Goal: Task Accomplishment & Management: Complete application form

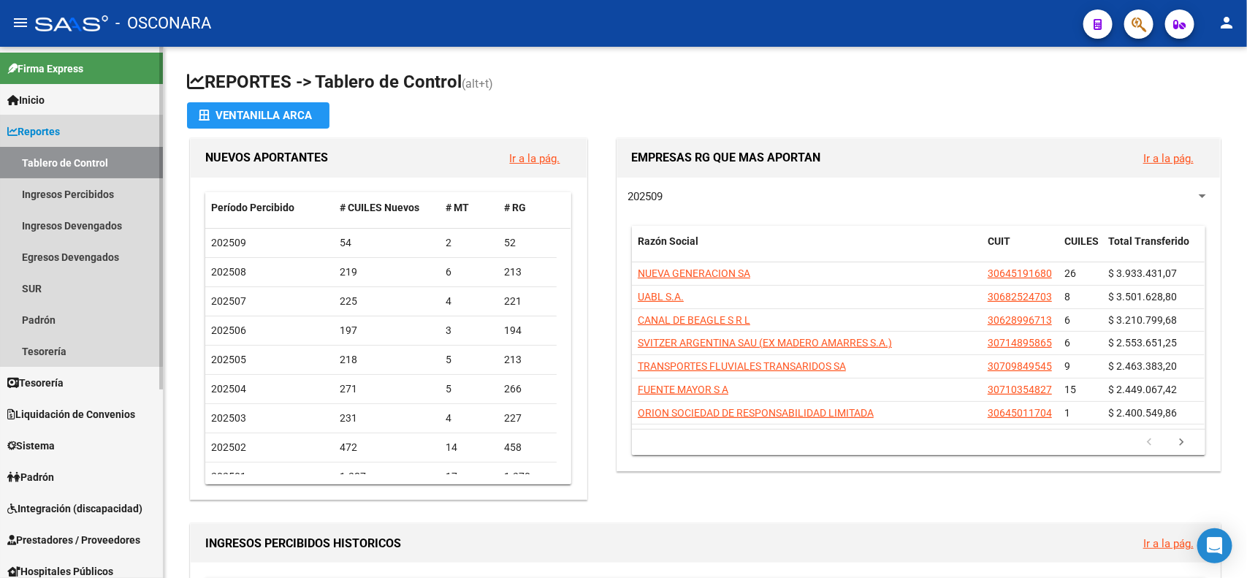
click at [59, 125] on span "Reportes" at bounding box center [33, 131] width 53 height 16
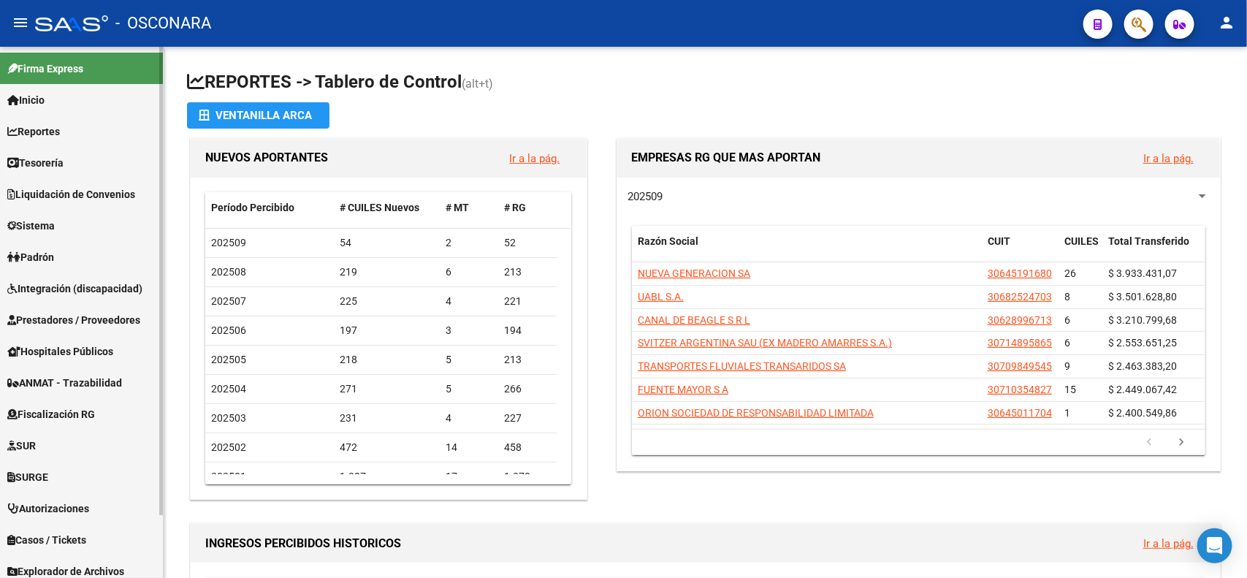
click at [72, 191] on span "Liquidación de Convenios" at bounding box center [71, 194] width 128 height 16
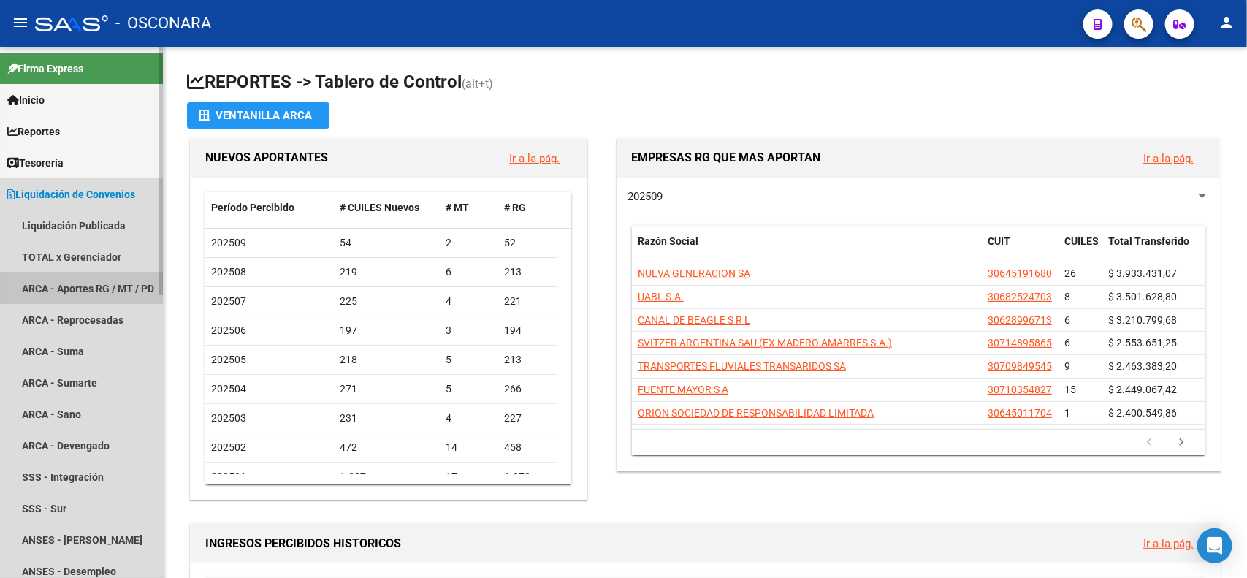
click at [72, 282] on link "ARCA - Aportes RG / MT / PD" at bounding box center [81, 287] width 163 height 31
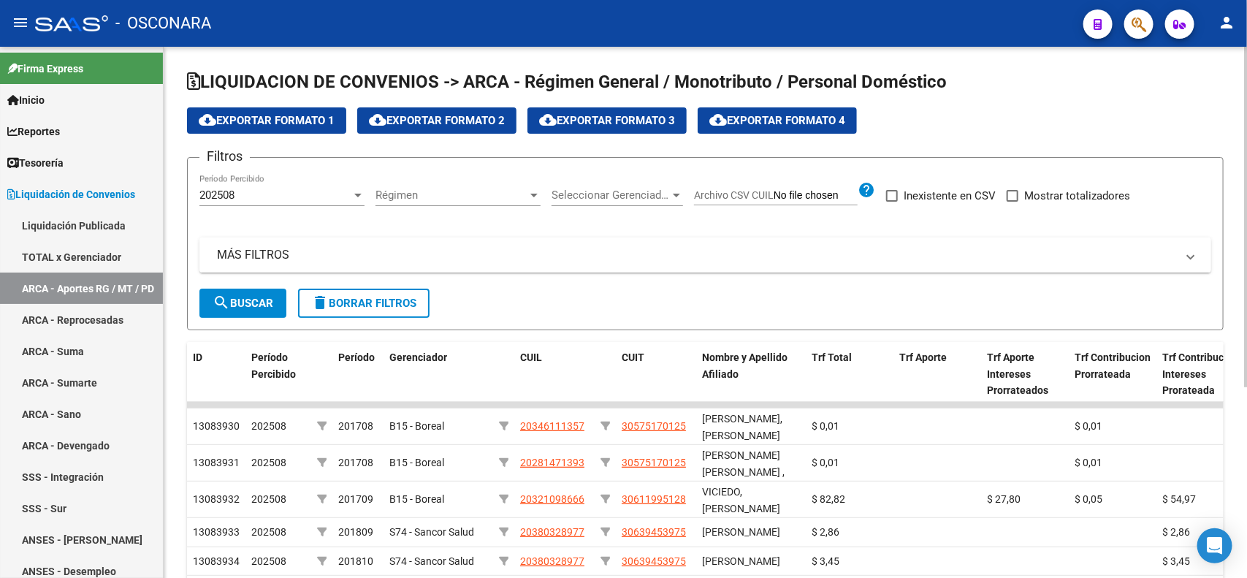
click at [443, 257] on mat-panel-title "MÁS FILTROS" at bounding box center [696, 255] width 959 height 16
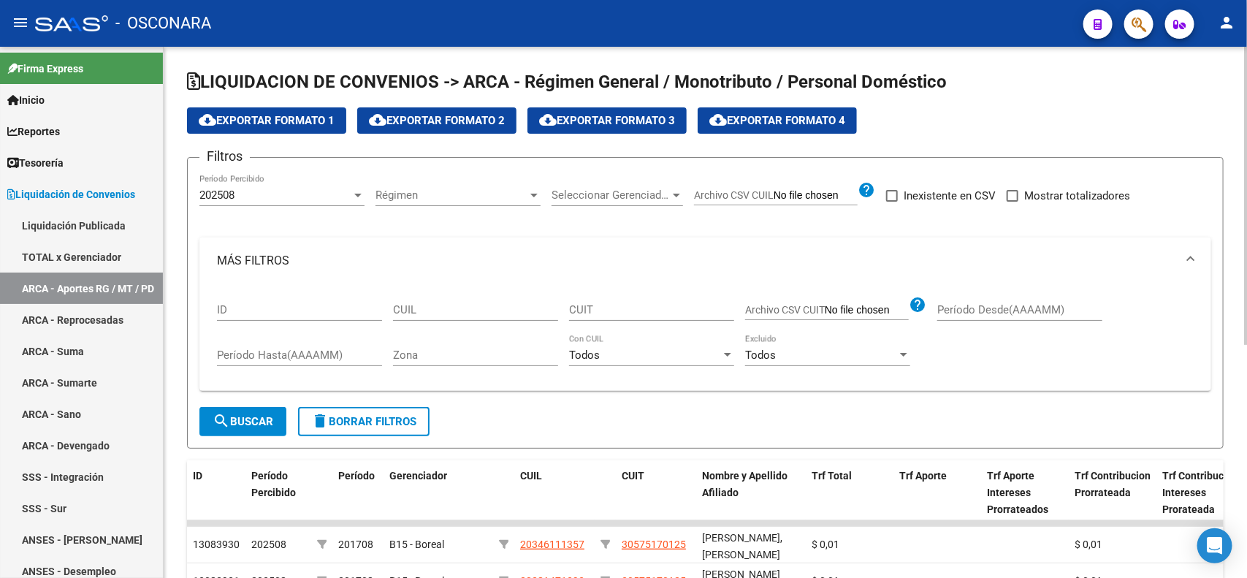
click at [508, 308] on input "CUIL" at bounding box center [475, 309] width 165 height 13
paste input "20-12001415-4"
type input "20-12001415-4"
click at [272, 201] on div "202508" at bounding box center [275, 194] width 152 height 13
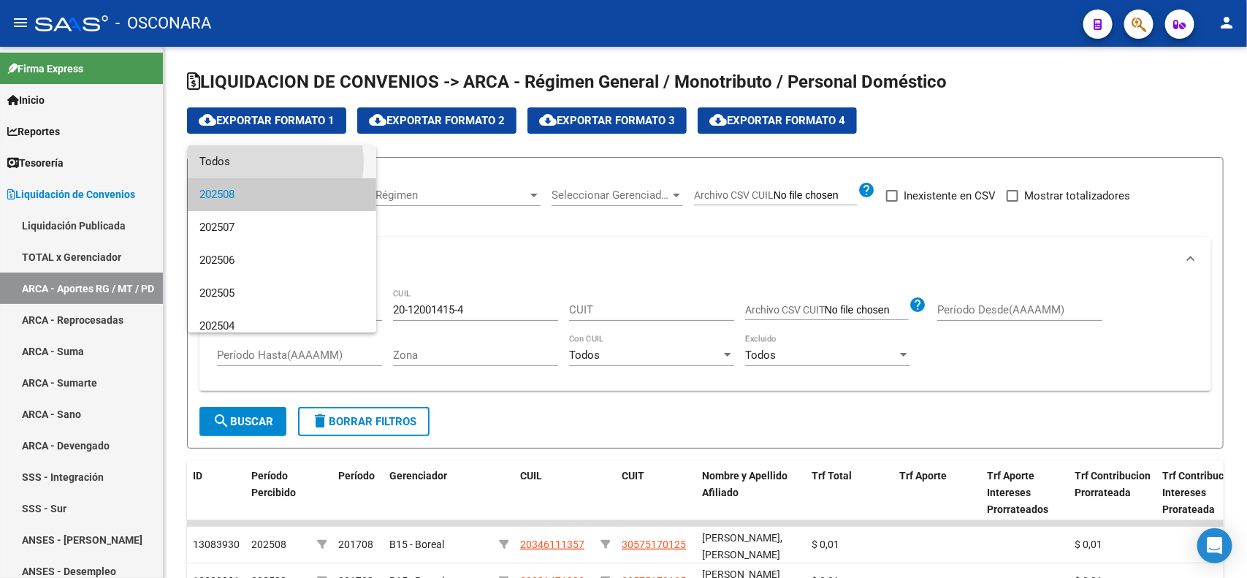
click at [260, 162] on span "Todos" at bounding box center [281, 161] width 165 height 33
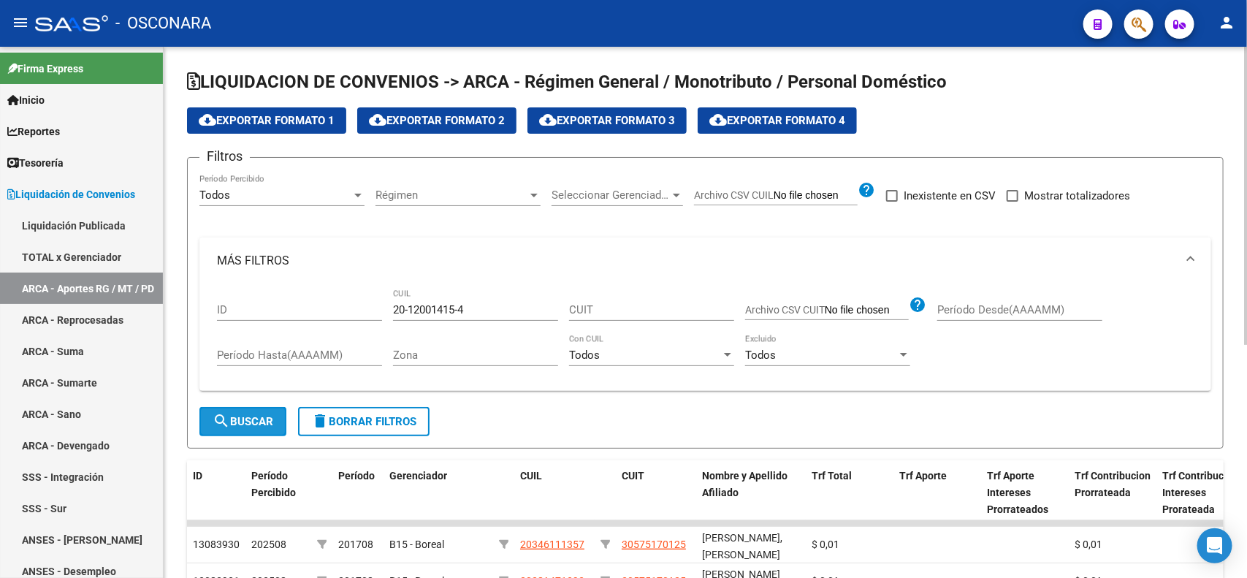
click at [238, 415] on span "search Buscar" at bounding box center [243, 421] width 61 height 13
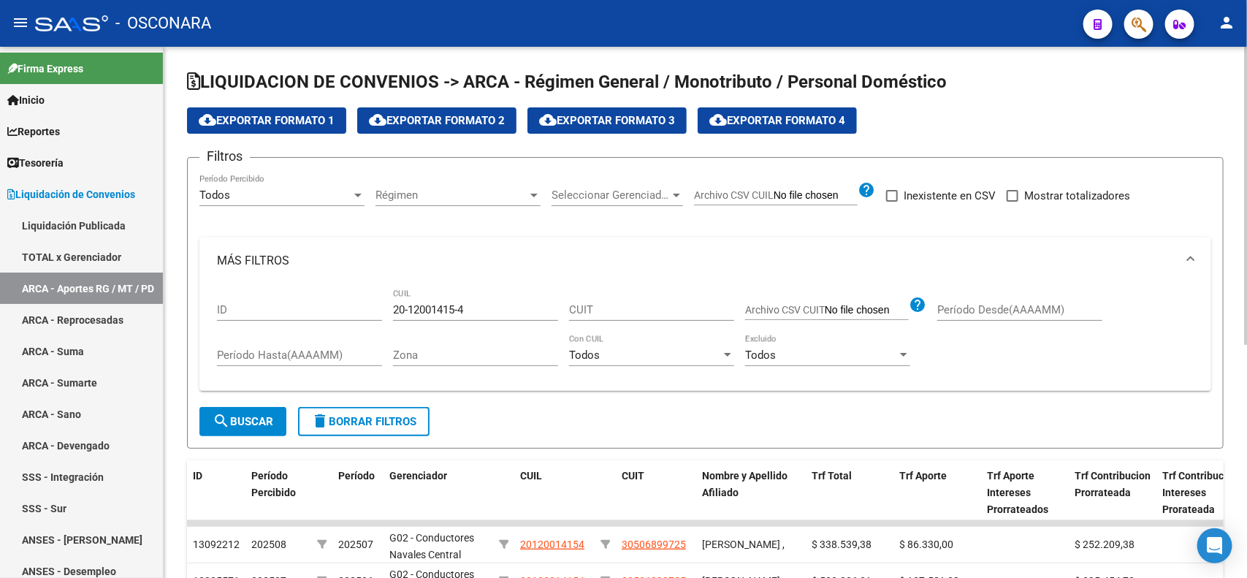
click at [1218, 33] on div "menu - OSCONARA person Firma Express Inicio Calendario SSS Instructivos Contact…" at bounding box center [623, 289] width 1247 height 578
click at [288, 118] on span "cloud_download Exportar Formato 1" at bounding box center [267, 120] width 136 height 13
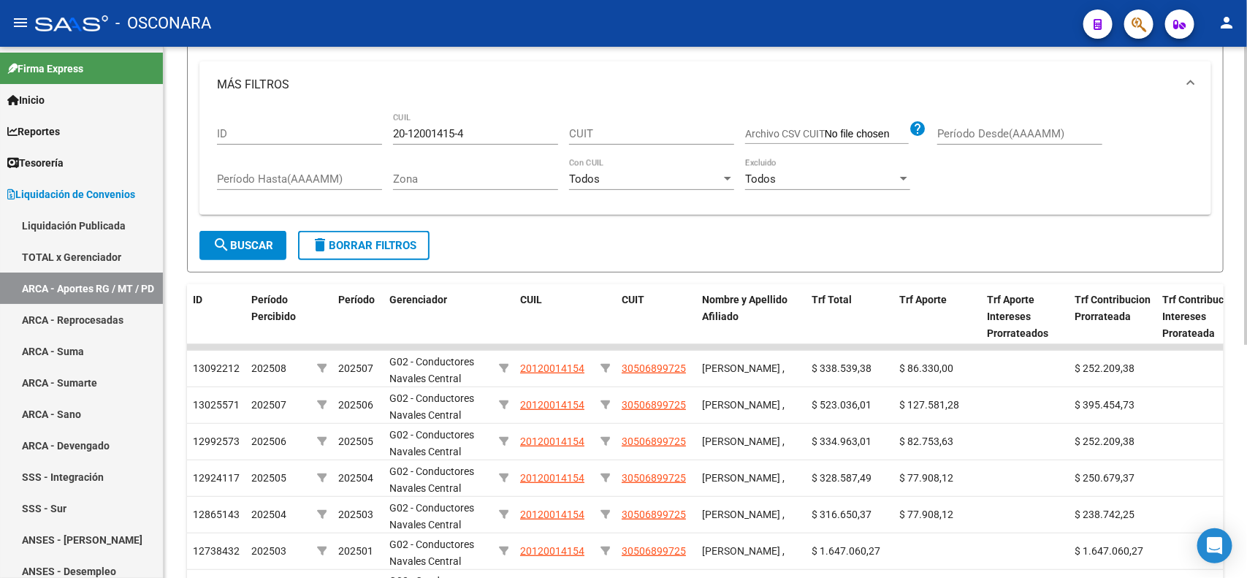
scroll to position [177, 0]
click at [1246, 315] on div at bounding box center [1246, 298] width 4 height 298
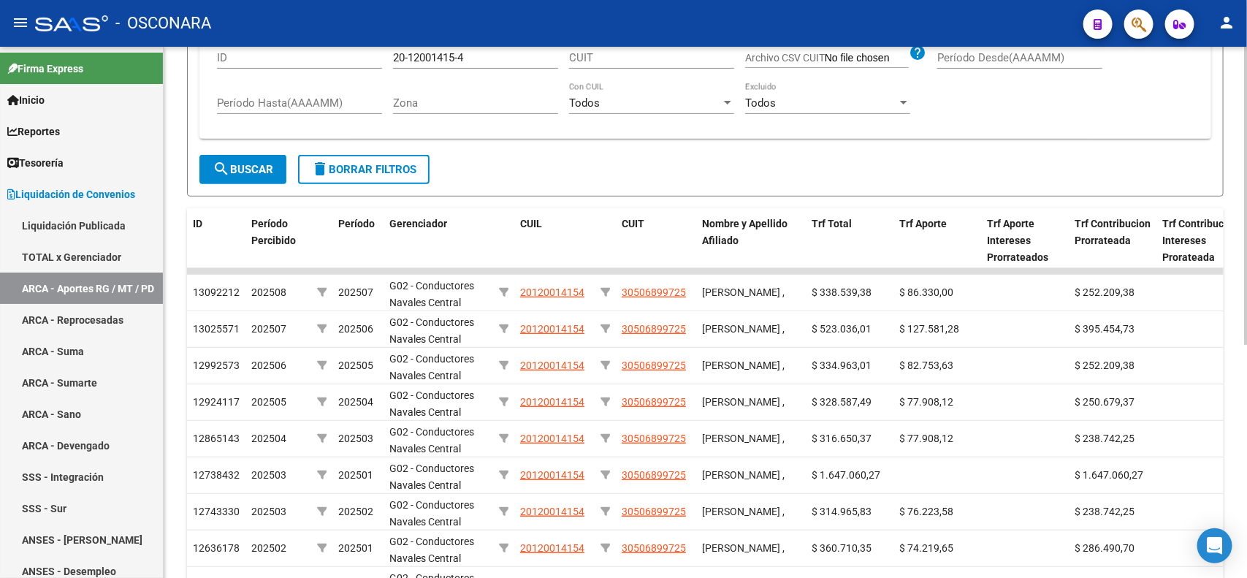
scroll to position [253, 0]
click at [1246, 311] on div at bounding box center [1246, 342] width 4 height 297
click at [623, 168] on form "Filtros Todos Período Percibido Régimen Régimen Seleccionar Gerenciador Selecci…" at bounding box center [705, 49] width 1036 height 291
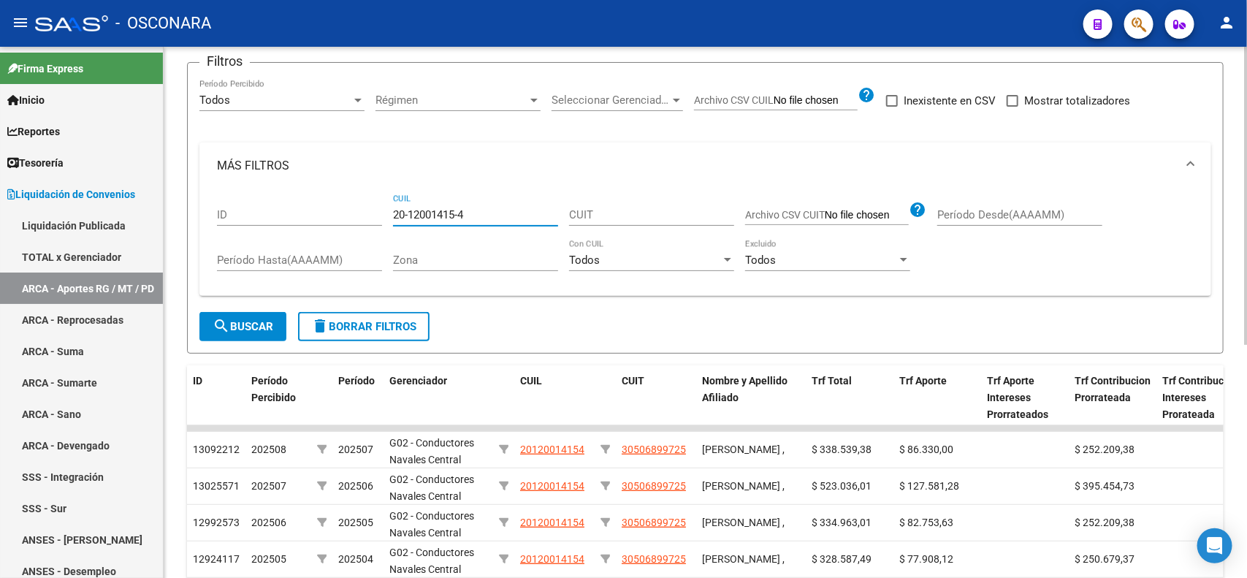
drag, startPoint x: 466, startPoint y: 53, endPoint x: 381, endPoint y: 53, distance: 85.5
click at [381, 53] on app-list-header "LIQUIDACION DE CONVENIOS -> ARCA - Régimen General / Monotributo / Personal Dom…" at bounding box center [705, 164] width 1036 height 378
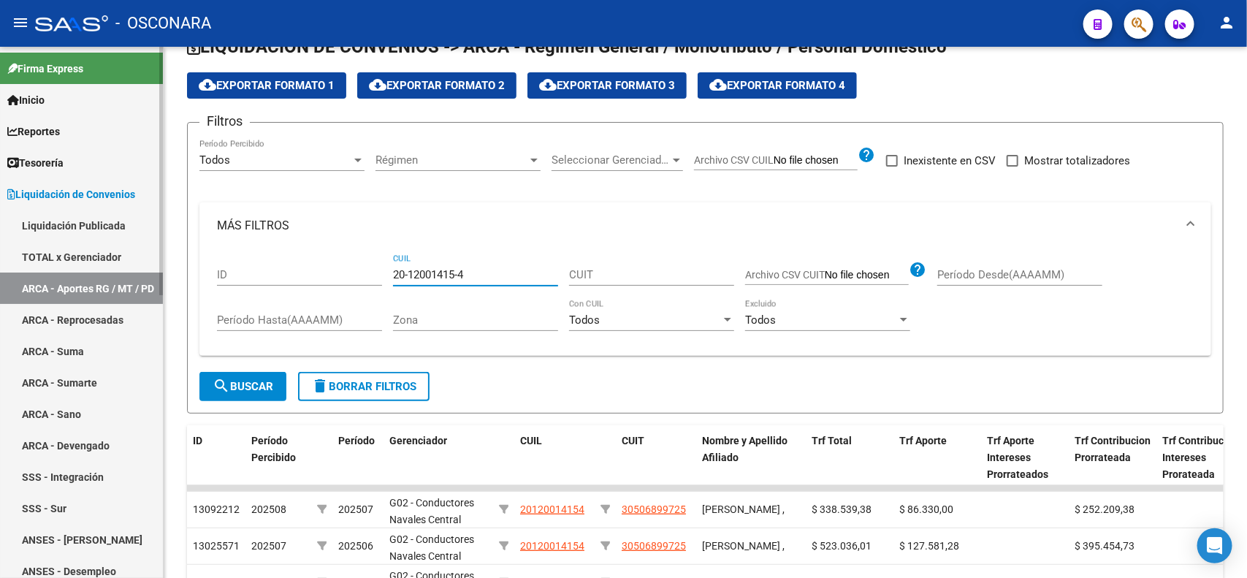
scroll to position [130, 0]
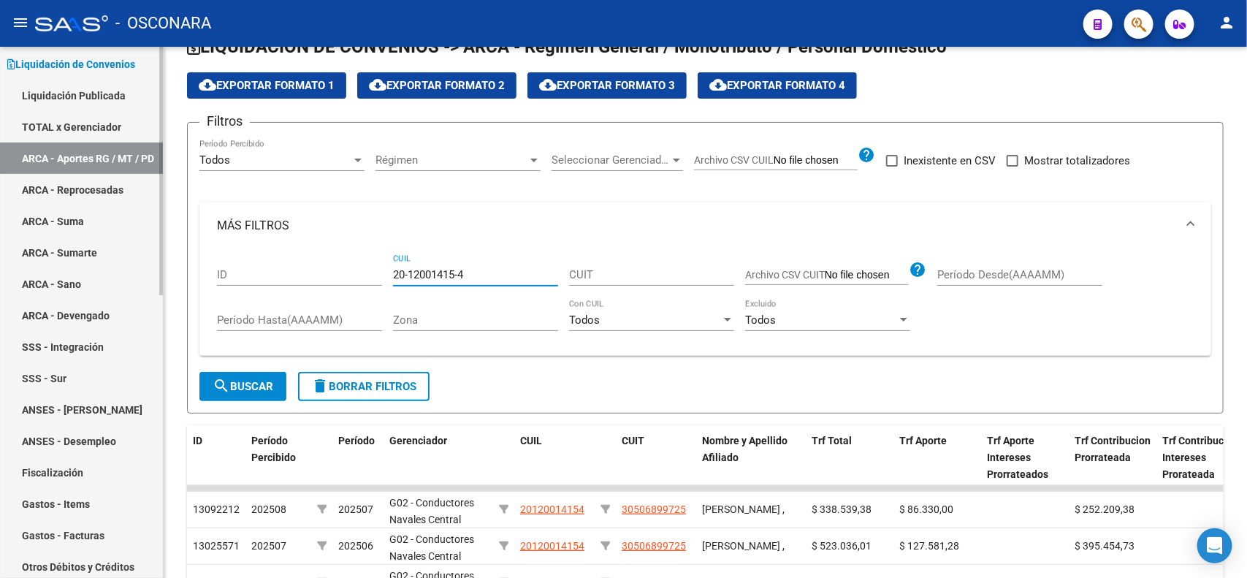
click at [162, 312] on div at bounding box center [161, 231] width 4 height 248
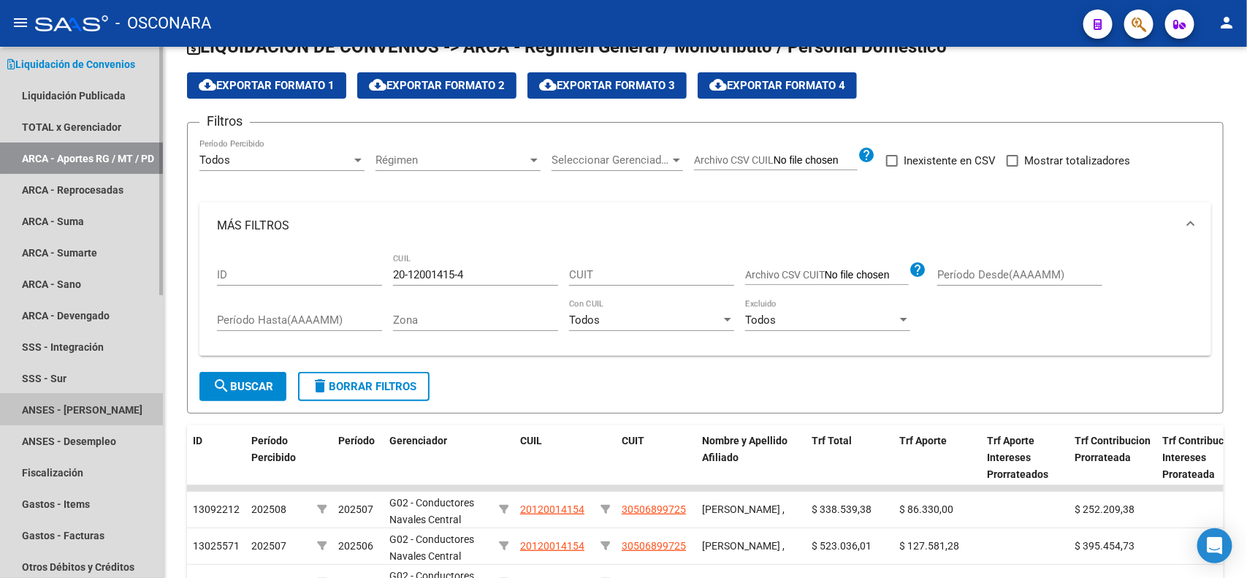
click at [118, 406] on link "ANSES - [PERSON_NAME]" at bounding box center [81, 409] width 163 height 31
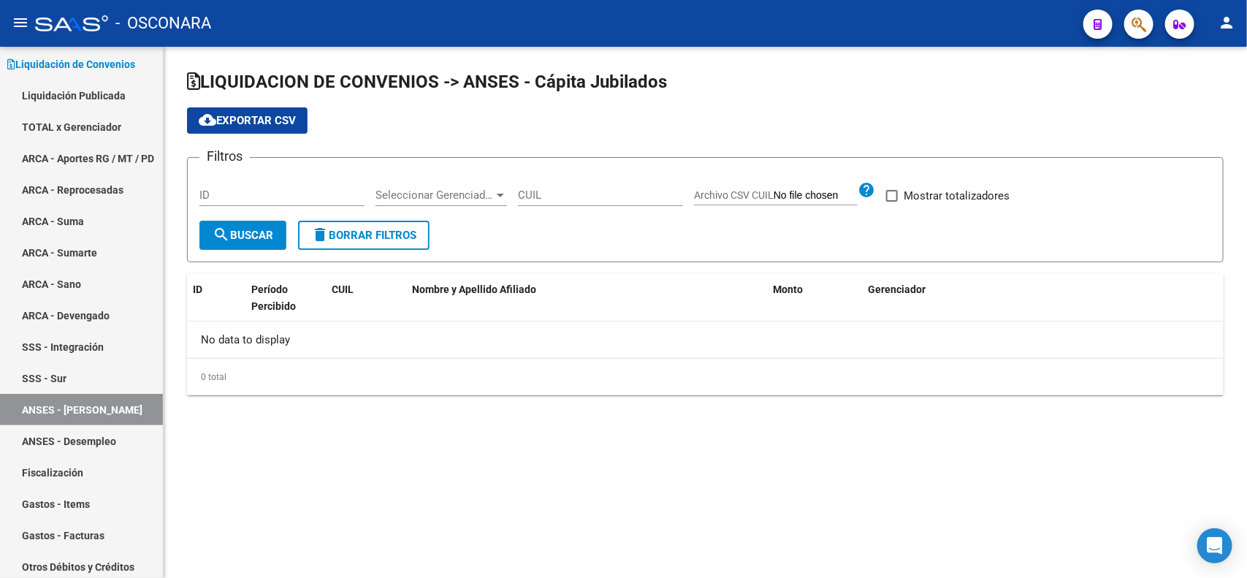
checkbox input "true"
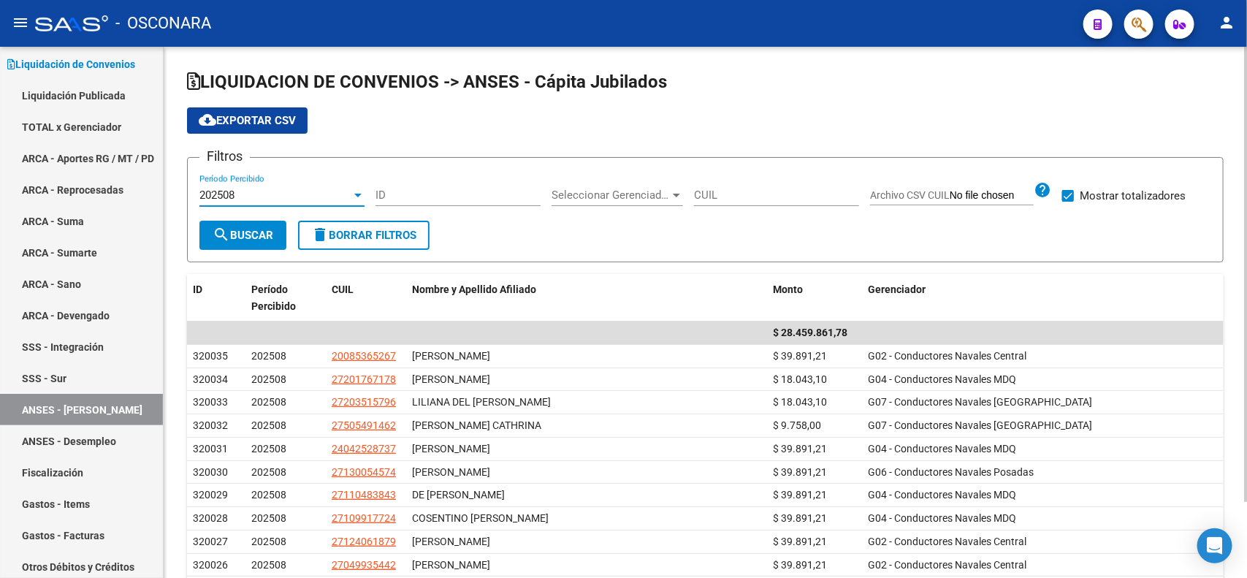
click at [341, 194] on div "202508" at bounding box center [275, 194] width 152 height 13
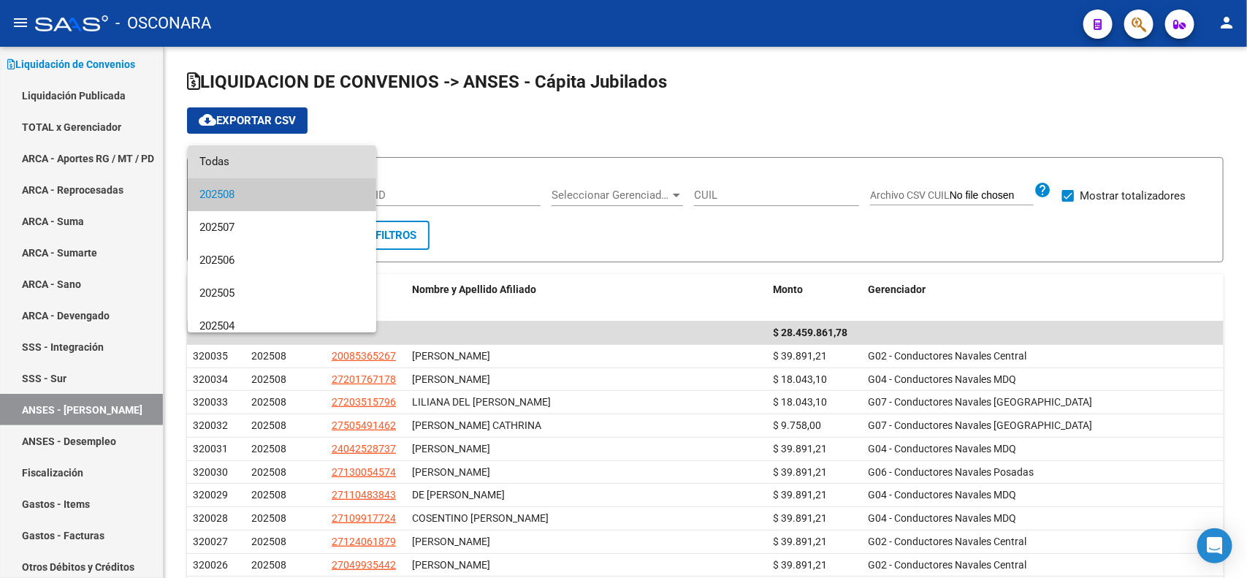
click at [323, 161] on span "Todas" at bounding box center [281, 161] width 165 height 33
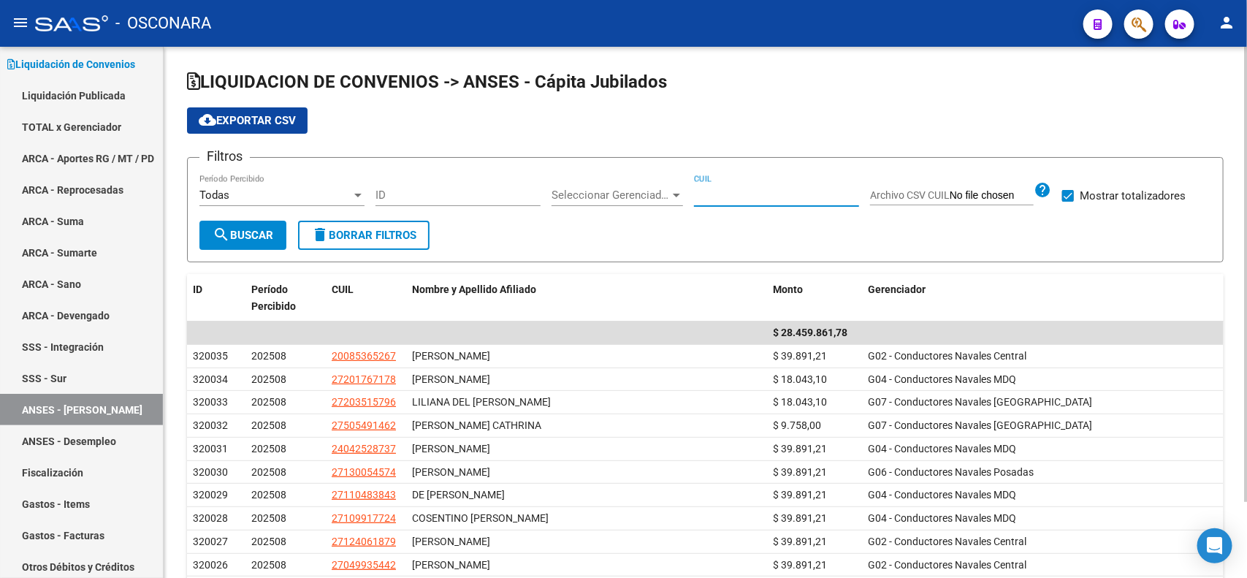
click at [699, 199] on input "CUIL" at bounding box center [776, 194] width 165 height 13
paste input "20-12001415-4"
click at [1246, 229] on div at bounding box center [1246, 274] width 4 height 455
type input "20-12001415-4"
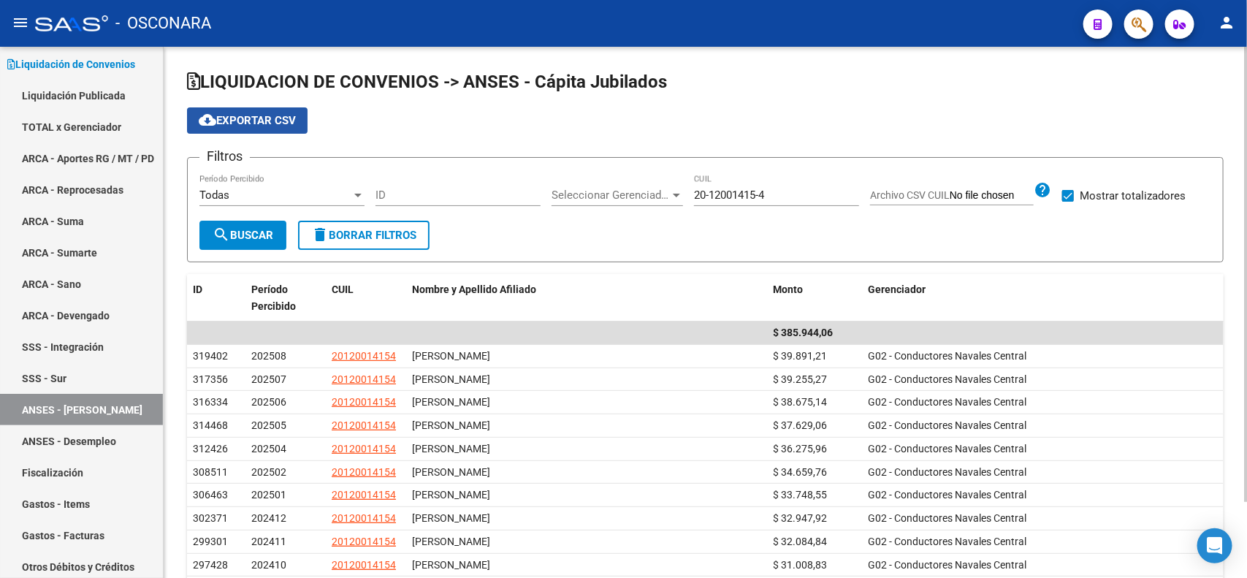
click at [285, 114] on span "cloud_download Exportar CSV" at bounding box center [247, 120] width 97 height 13
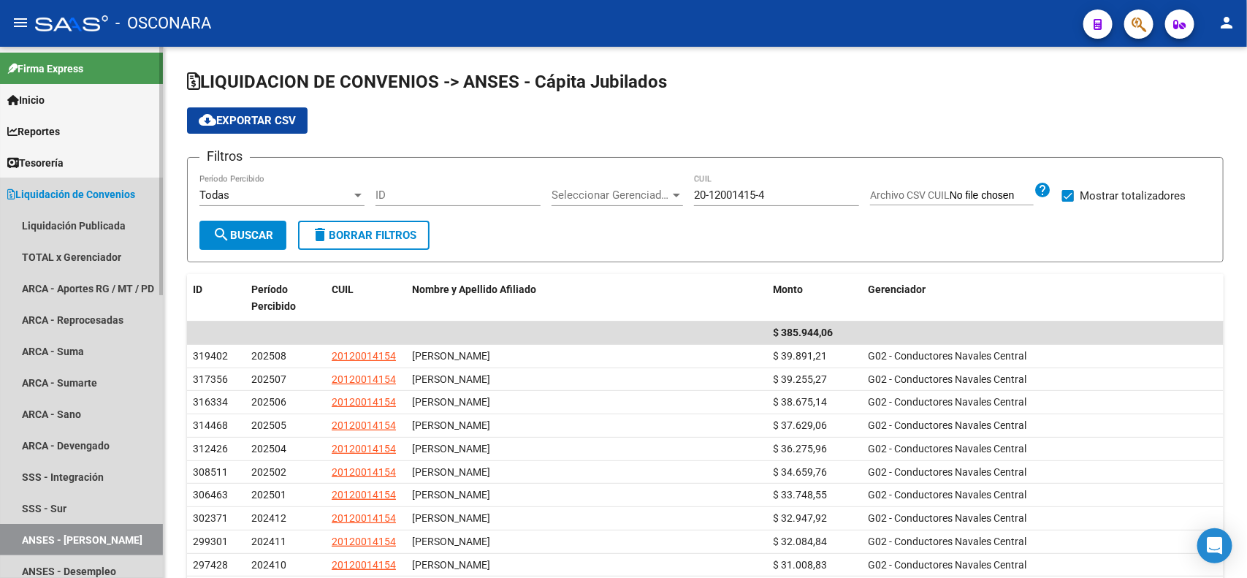
click at [77, 199] on span "Liquidación de Convenios" at bounding box center [71, 194] width 128 height 16
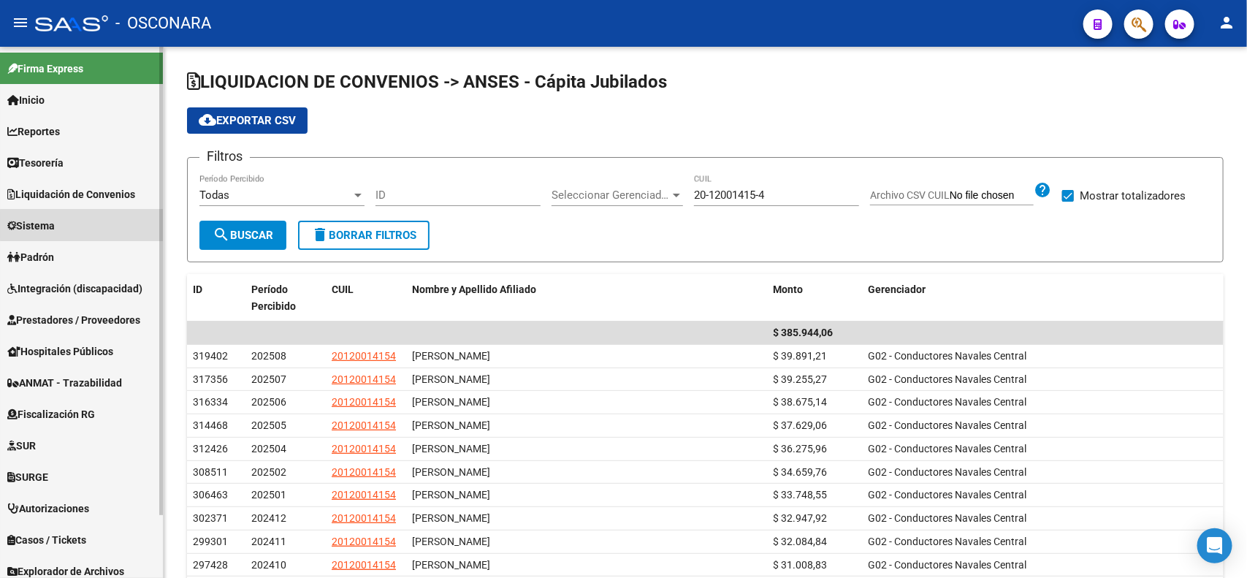
click at [82, 225] on link "Sistema" at bounding box center [81, 225] width 163 height 31
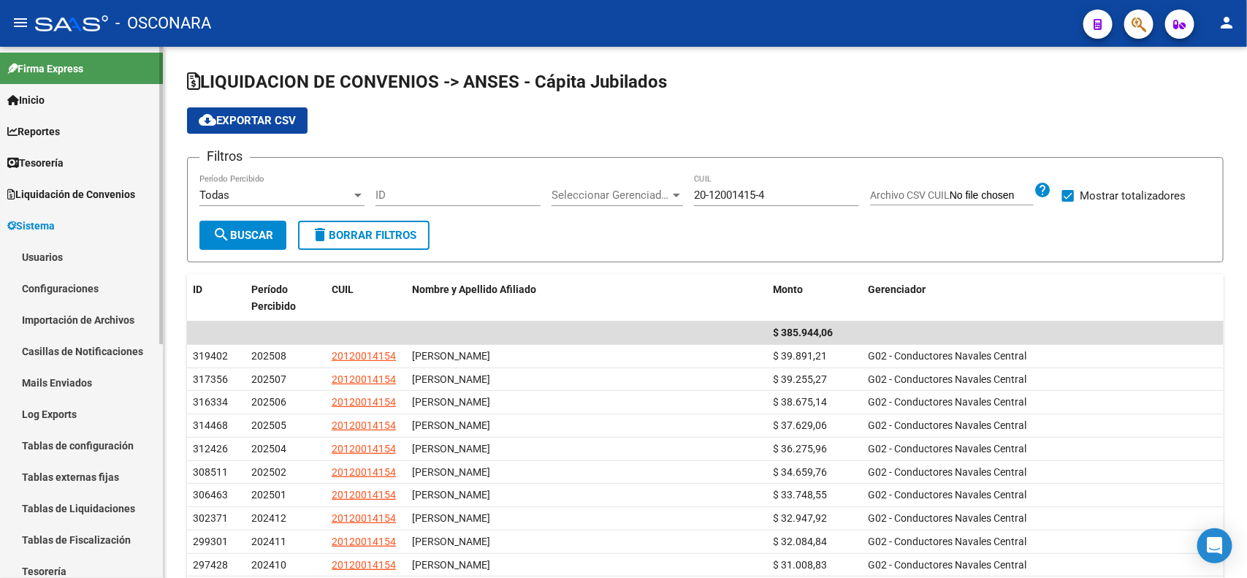
click at [86, 251] on link "Usuarios" at bounding box center [81, 256] width 163 height 31
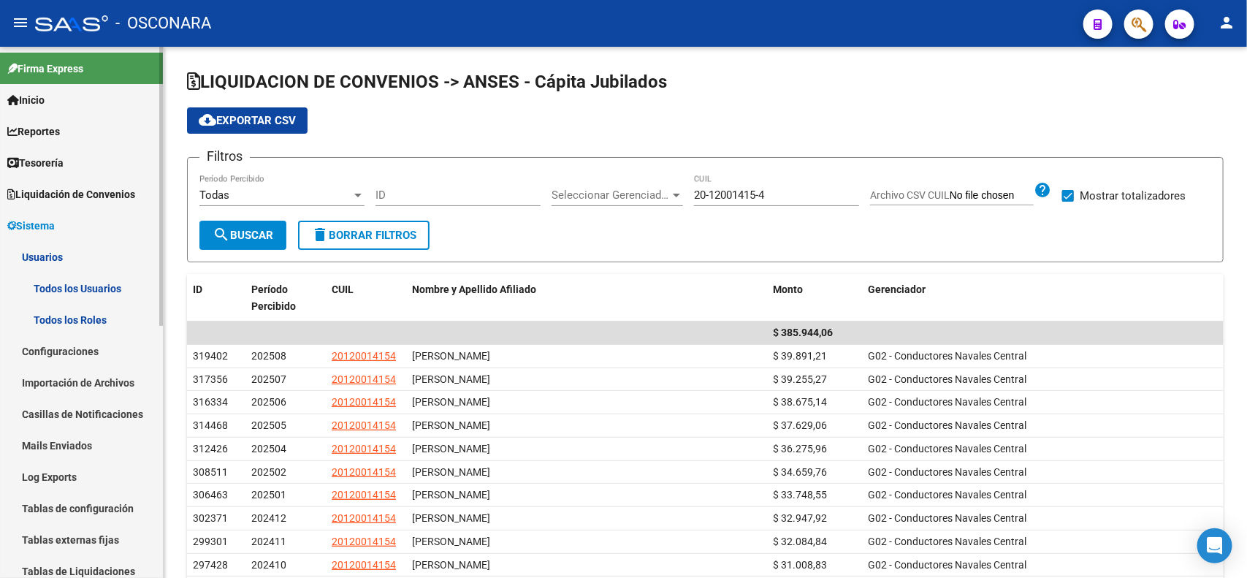
click at [91, 318] on link "Todos los Roles" at bounding box center [81, 319] width 163 height 31
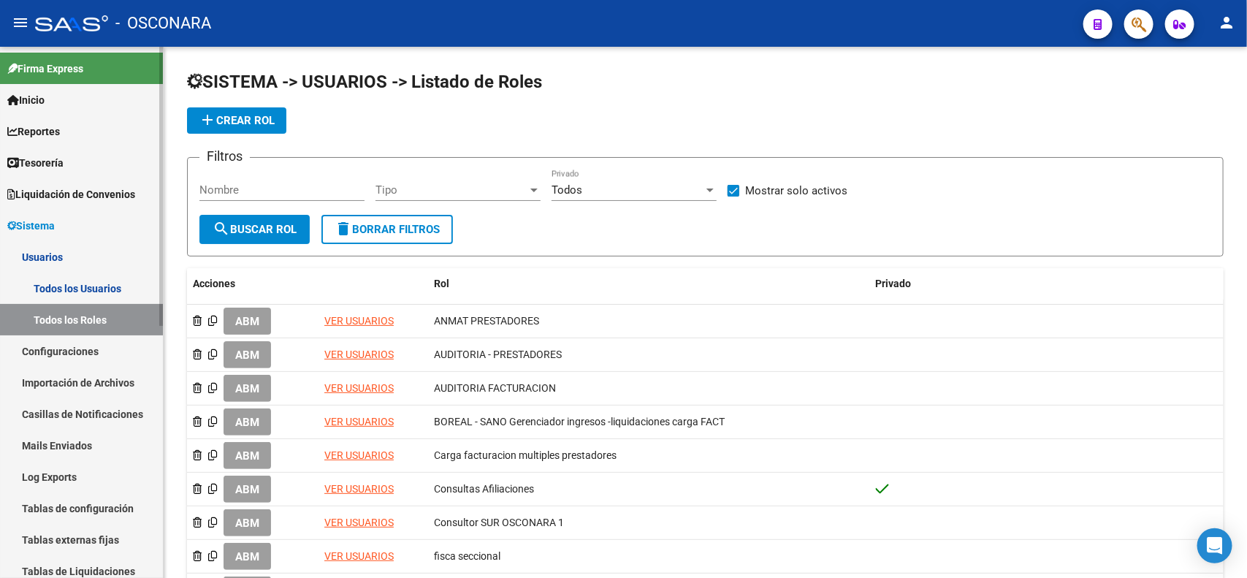
click at [96, 294] on link "Todos los Usuarios" at bounding box center [81, 287] width 163 height 31
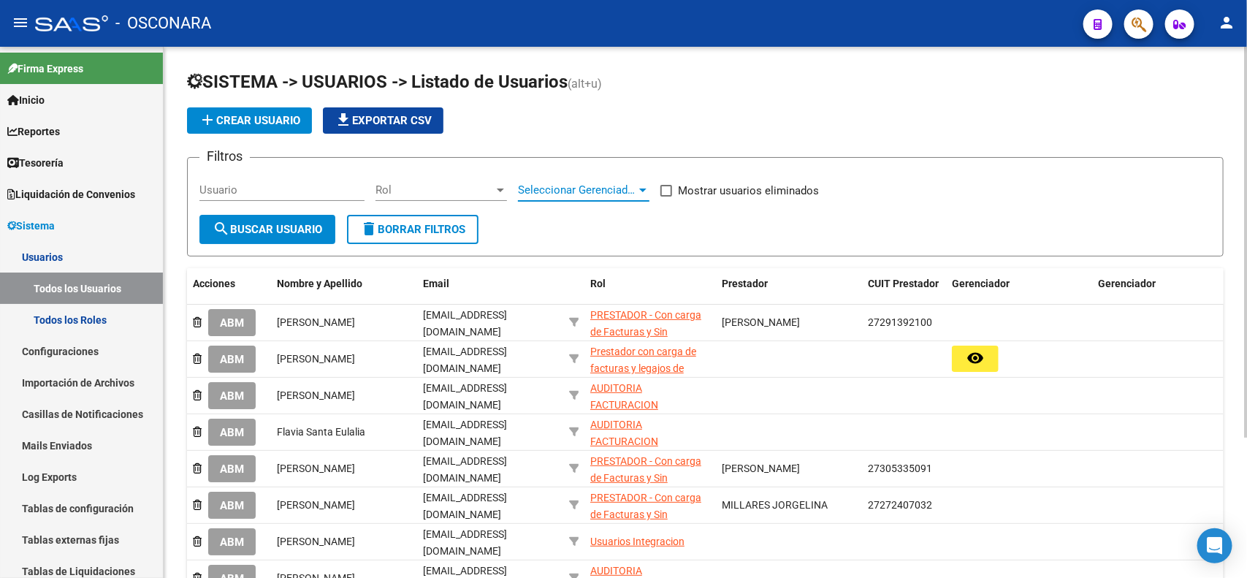
click at [617, 188] on span "Seleccionar Gerenciador" at bounding box center [577, 189] width 118 height 13
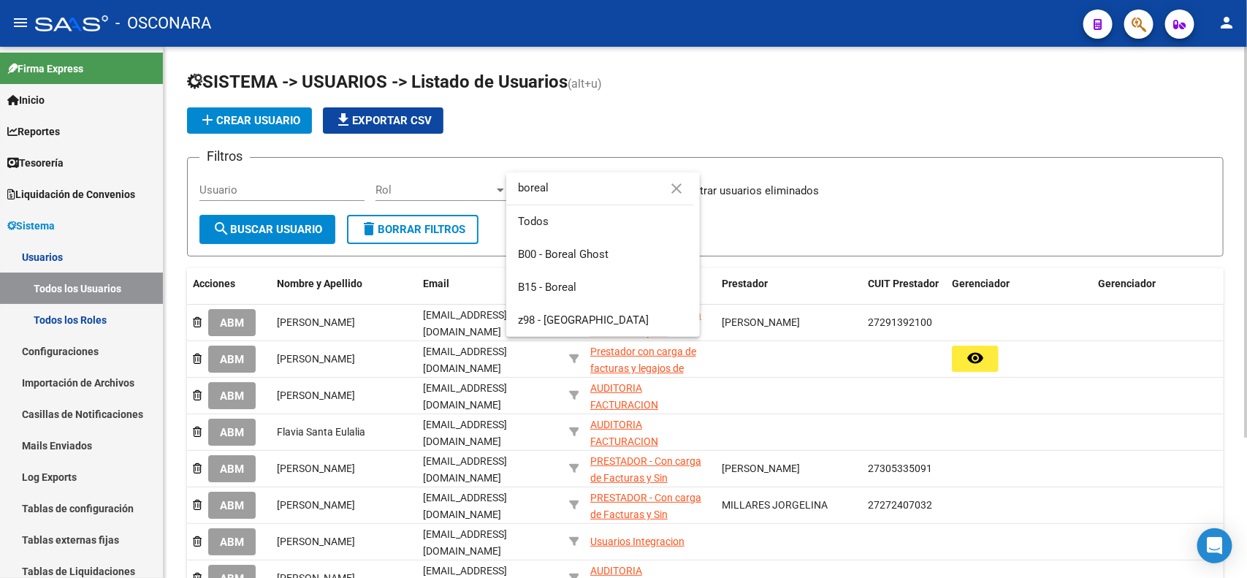
type input "boreal"
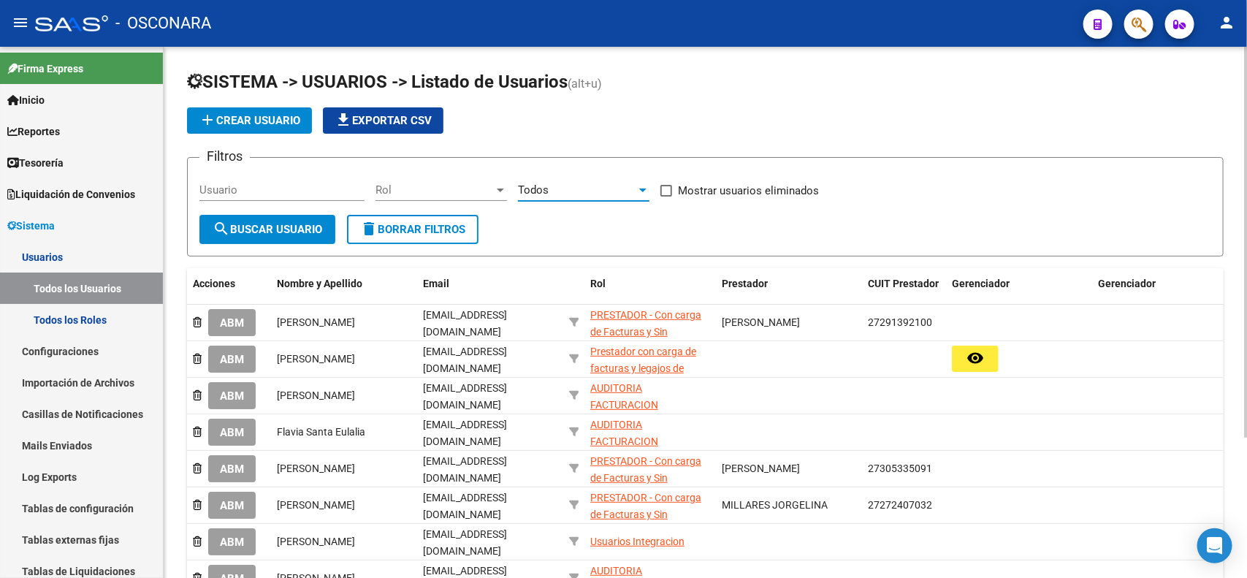
click at [552, 192] on div "Todos" at bounding box center [577, 189] width 118 height 13
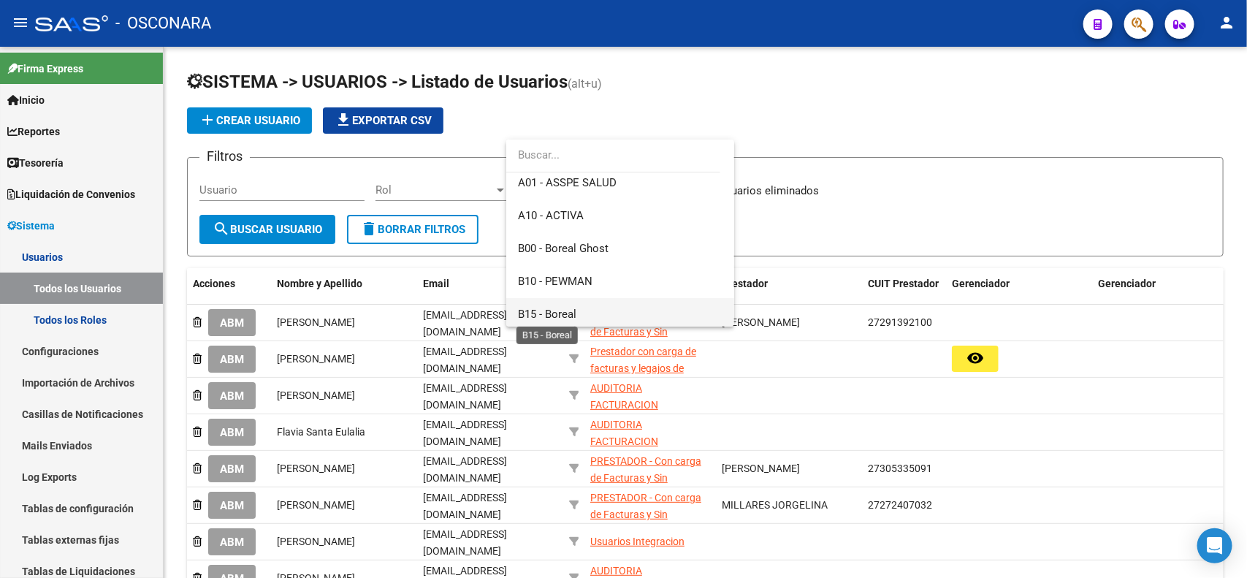
click at [549, 310] on span "B15 - Boreal" at bounding box center [547, 313] width 58 height 13
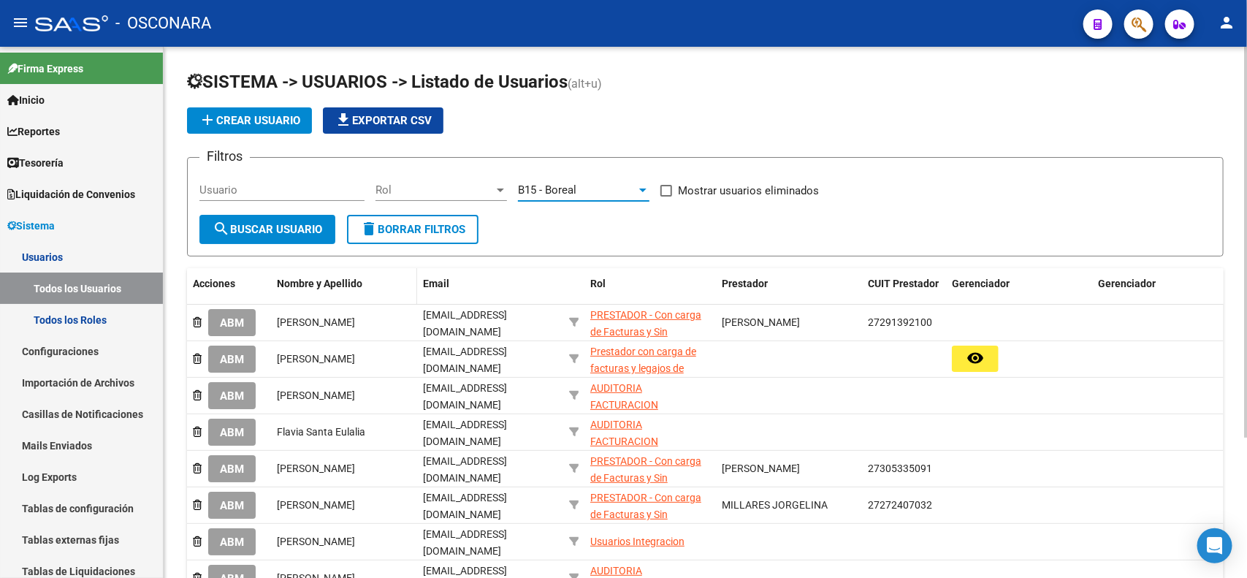
scroll to position [75, 0]
click at [292, 217] on button "search Buscar Usuario" at bounding box center [267, 229] width 136 height 29
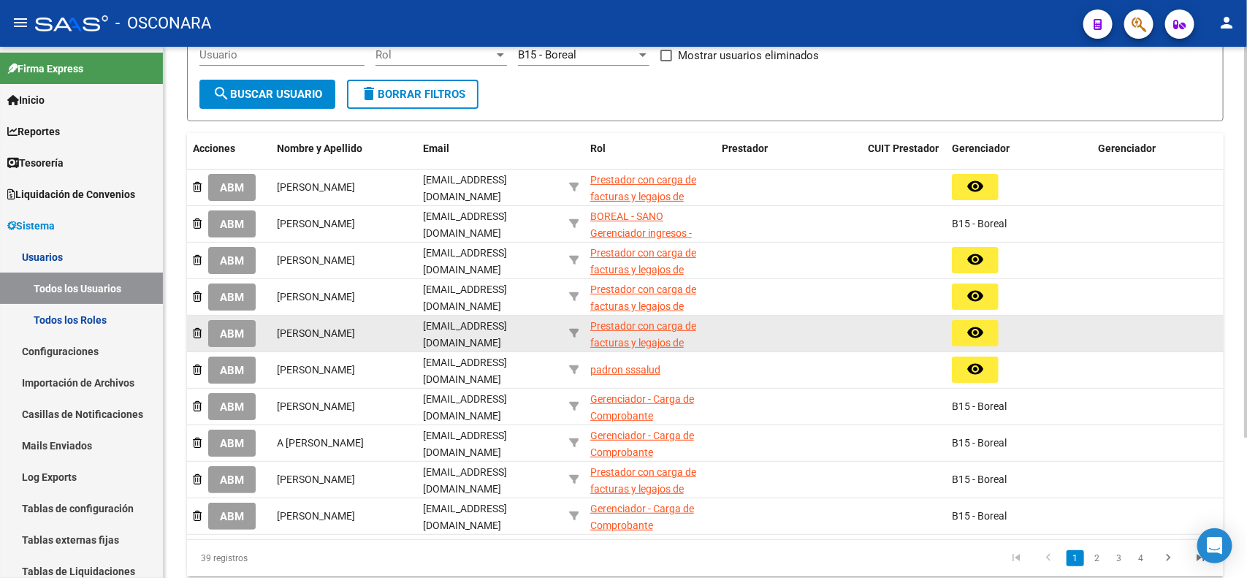
scroll to position [190, 0]
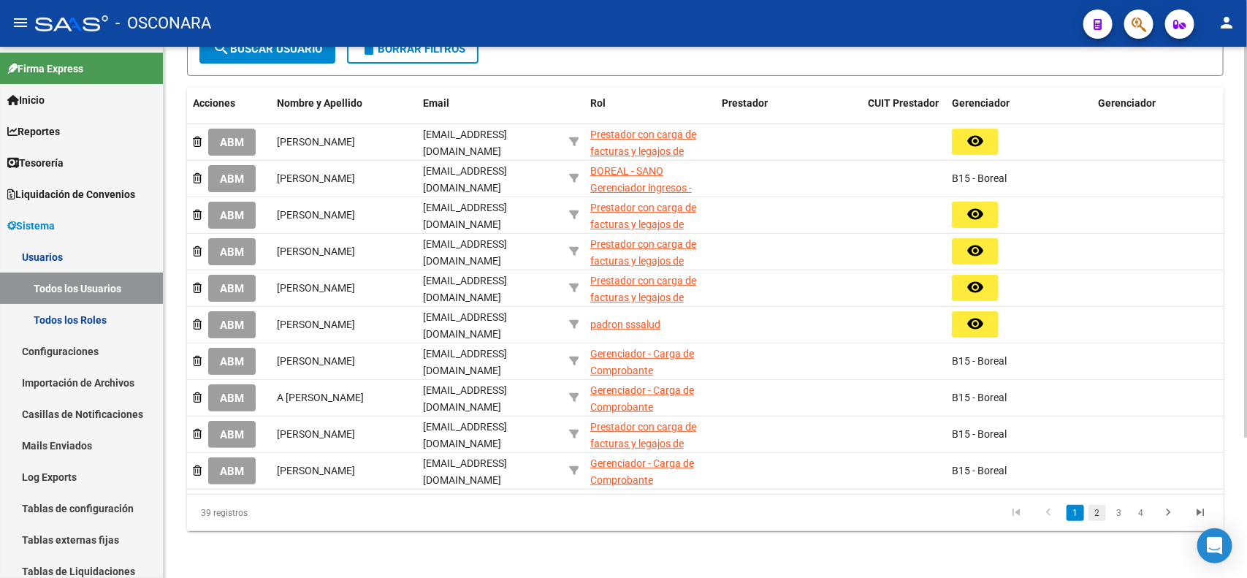
click at [1101, 519] on link "2" at bounding box center [1097, 513] width 18 height 16
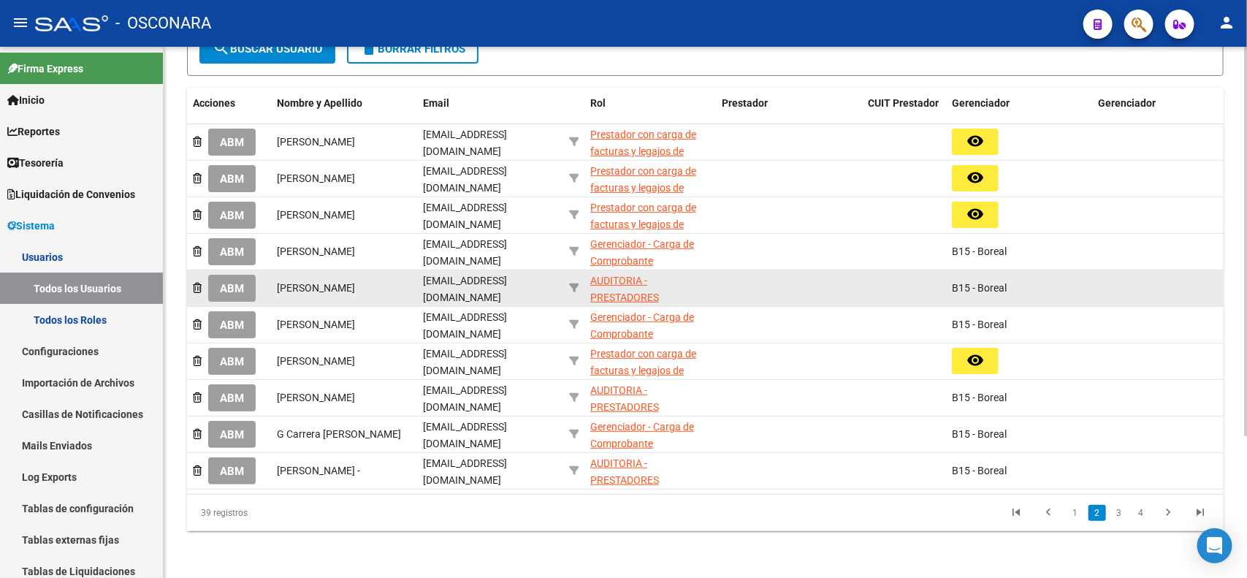
click at [234, 282] on span "ABM" at bounding box center [232, 288] width 24 height 13
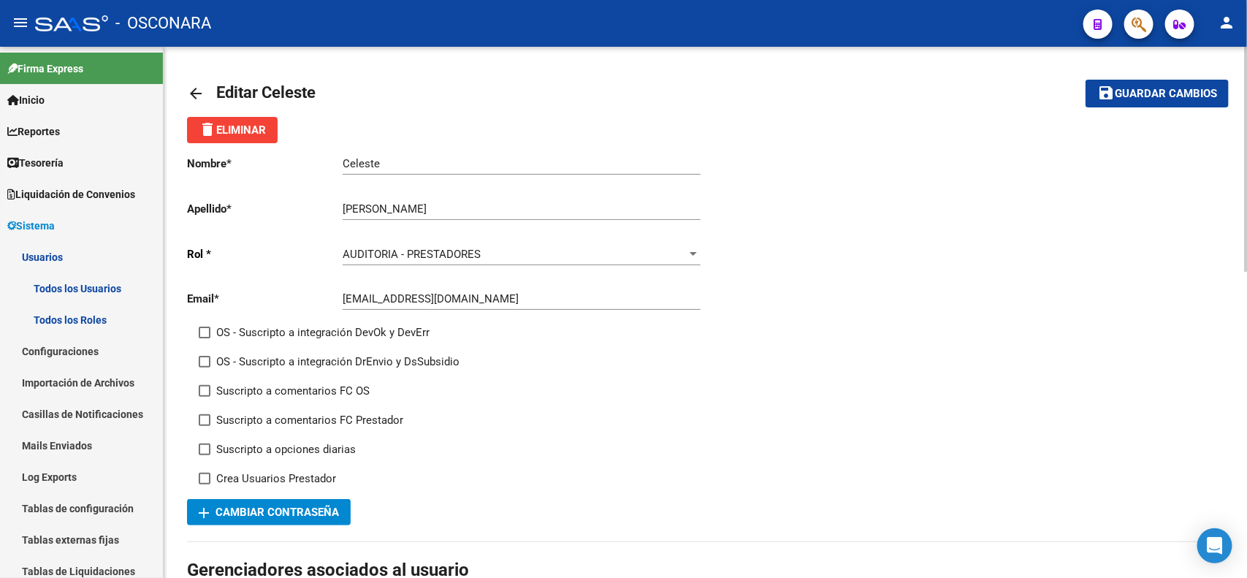
click at [204, 89] on link "arrow_back" at bounding box center [201, 93] width 29 height 34
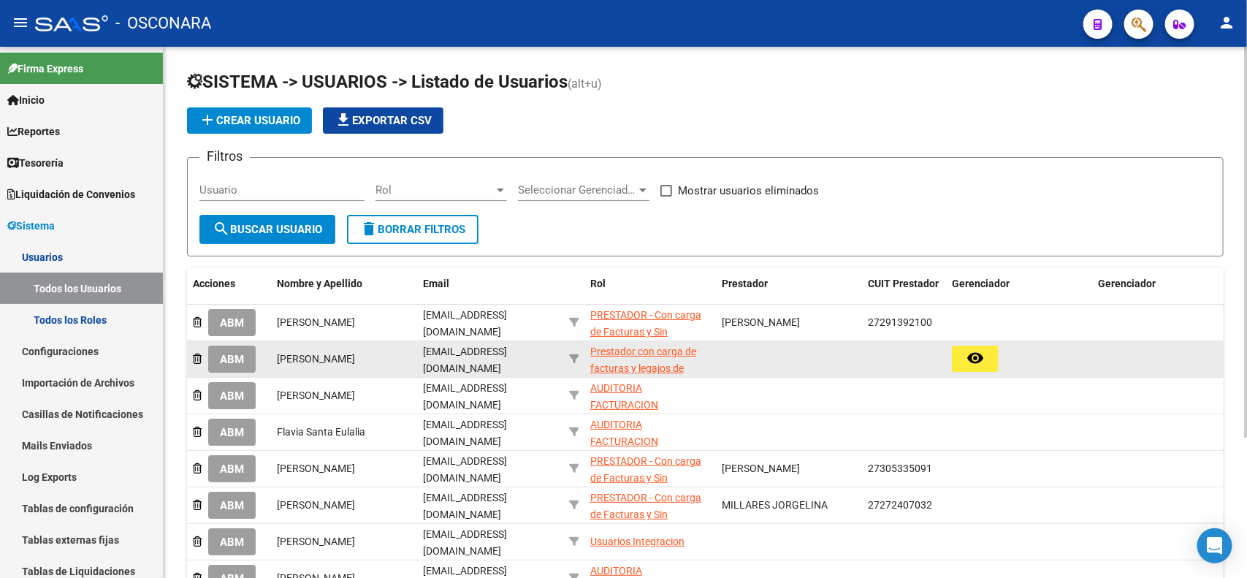
scroll to position [19, 0]
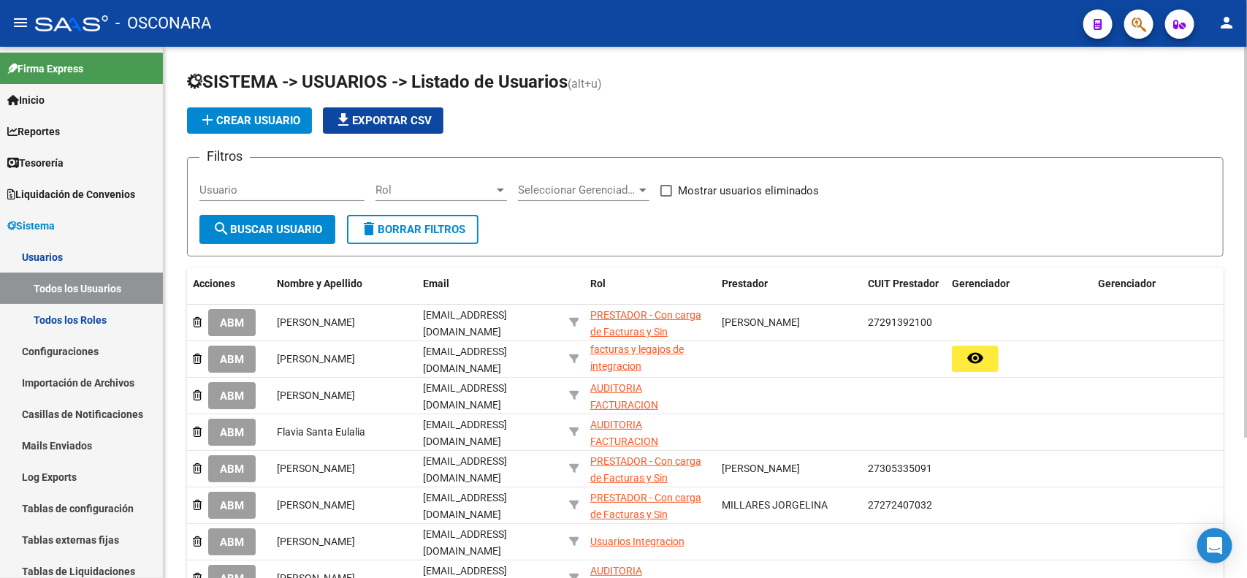
click at [611, 187] on span "Seleccionar Gerenciador" at bounding box center [577, 189] width 118 height 13
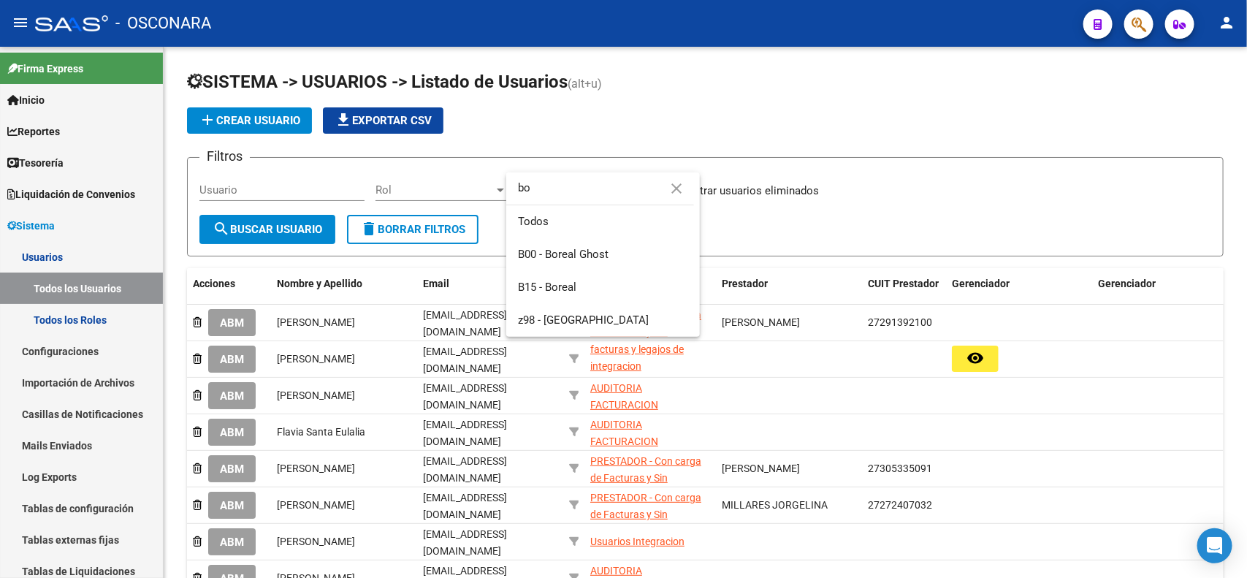
type input "b"
type input "bore"
click at [571, 289] on span "B15 - Boreal" at bounding box center [547, 286] width 58 height 13
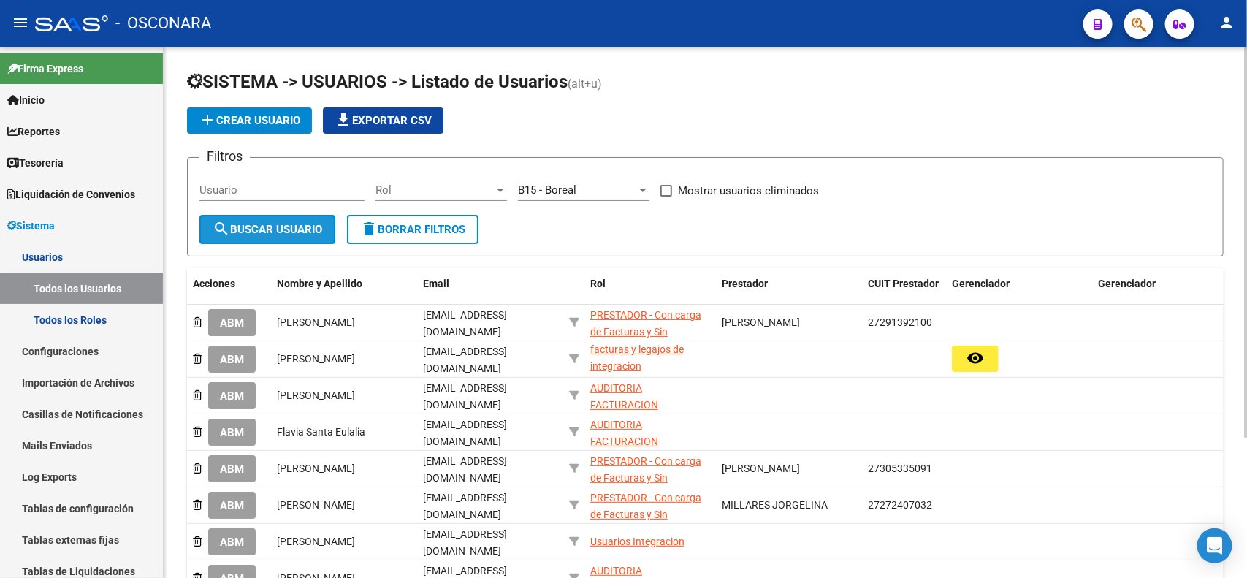
click at [297, 227] on span "search Buscar Usuario" at bounding box center [268, 229] width 110 height 13
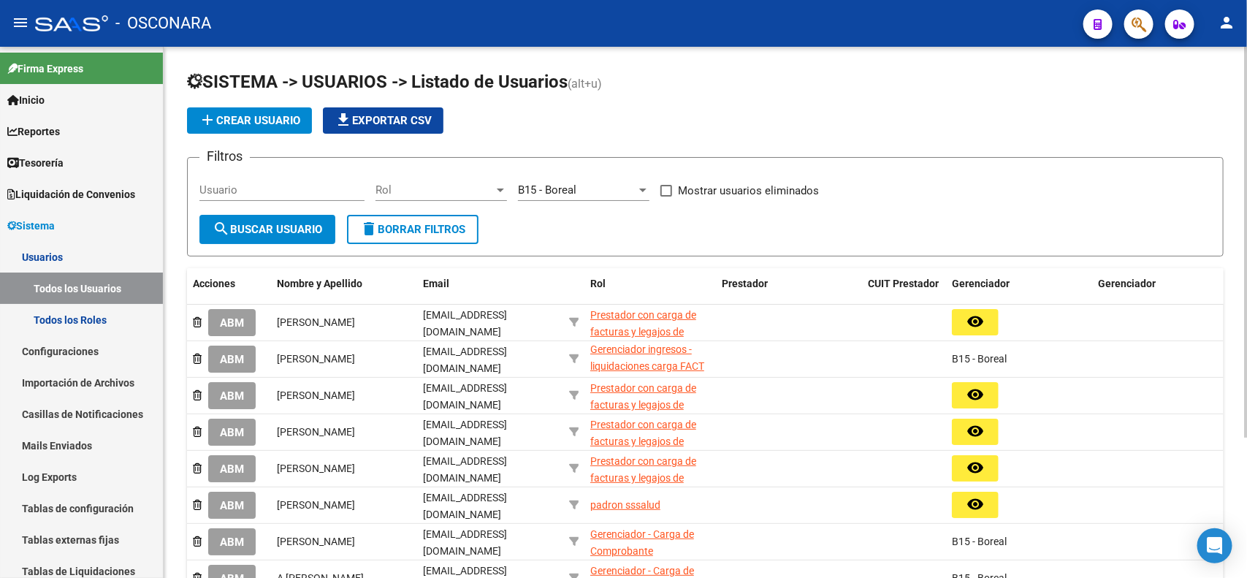
scroll to position [190, 0]
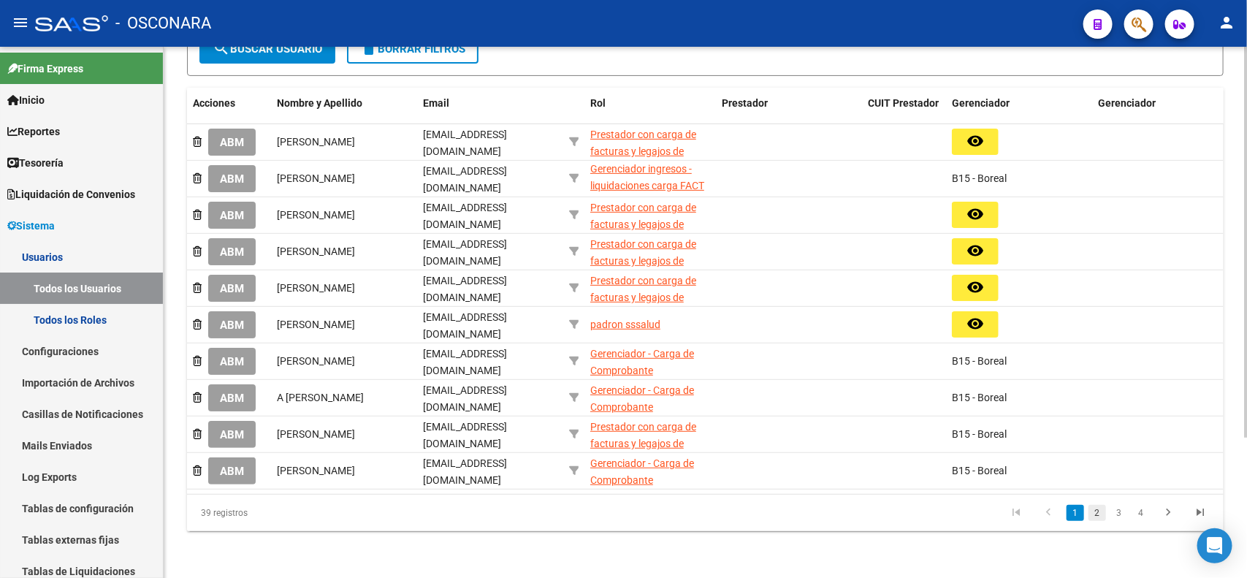
click at [1101, 520] on link "2" at bounding box center [1097, 513] width 18 height 16
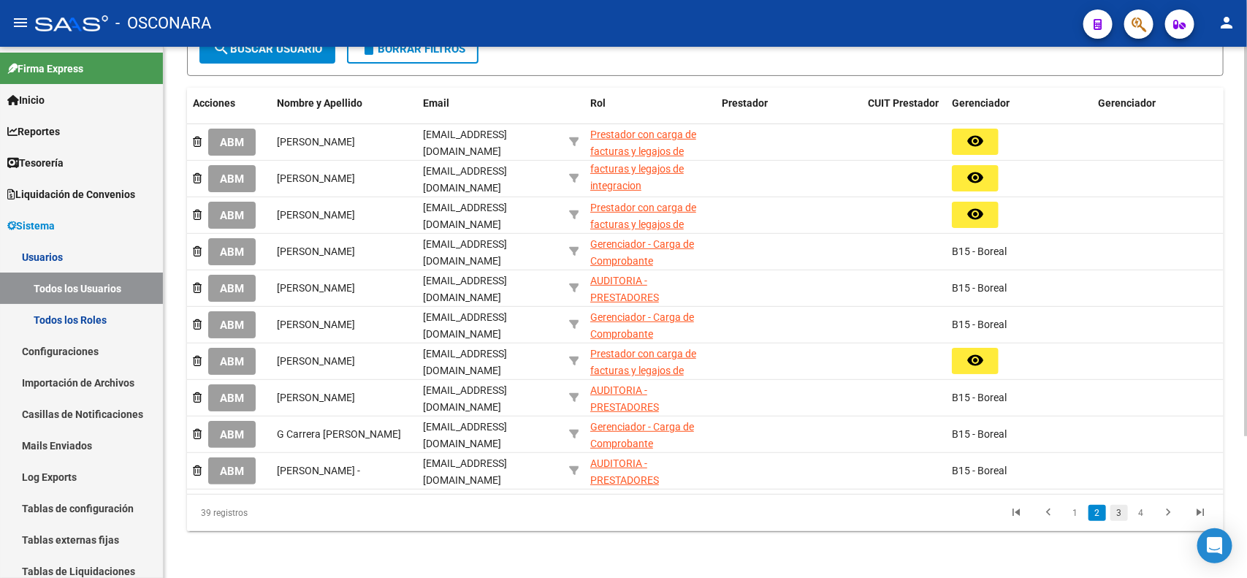
click at [1123, 519] on link "3" at bounding box center [1119, 513] width 18 height 16
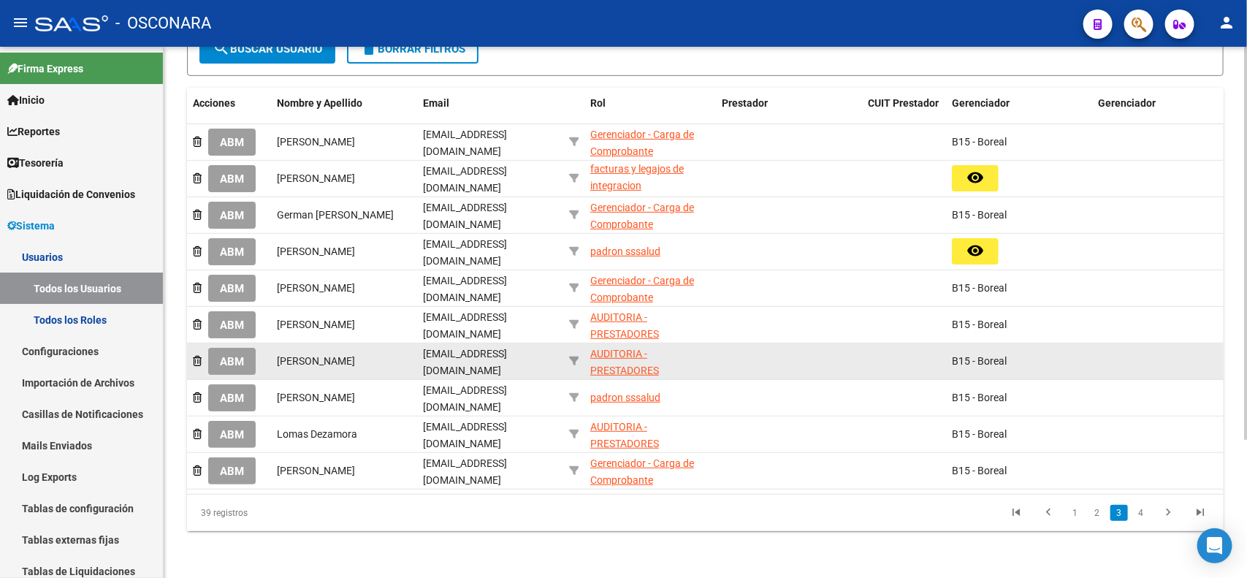
scroll to position [0, 0]
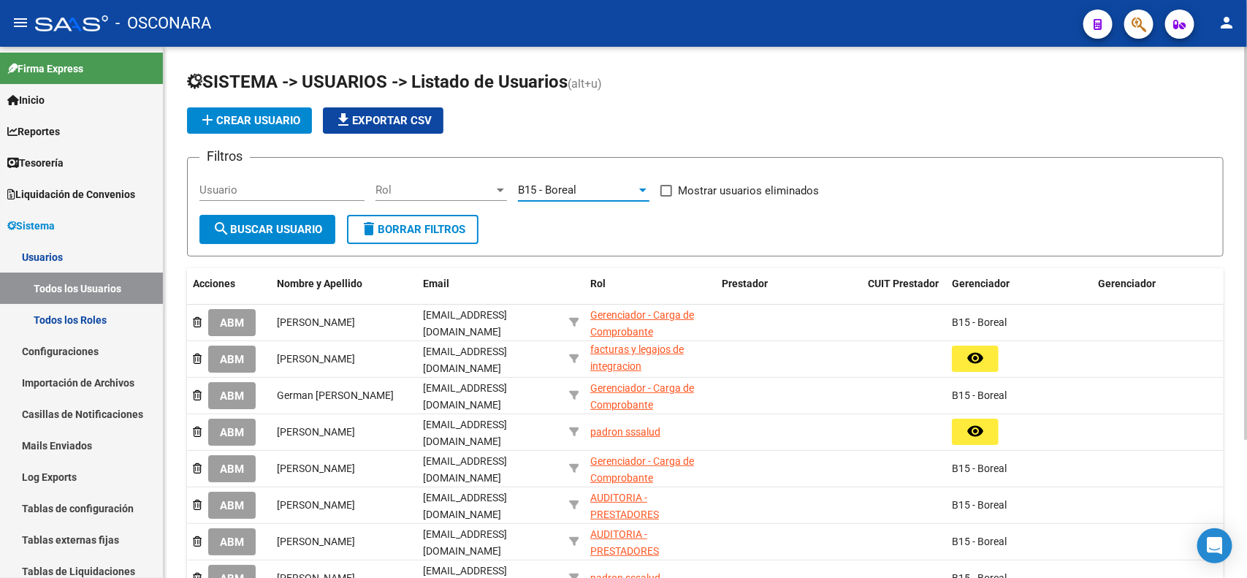
click at [548, 186] on span "B15 - Boreal" at bounding box center [547, 189] width 58 height 13
type input "medi"
click at [550, 202] on span "V02 - Medicus" at bounding box center [603, 210] width 170 height 33
click at [271, 234] on button "search Buscar Usuario" at bounding box center [267, 229] width 136 height 29
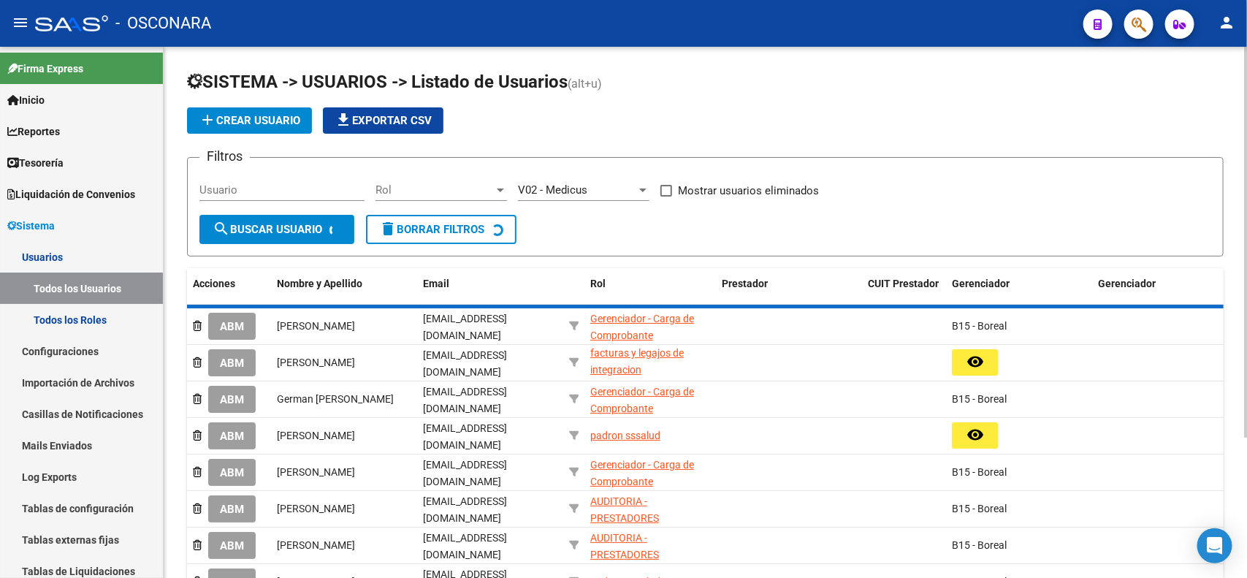
scroll to position [1, 0]
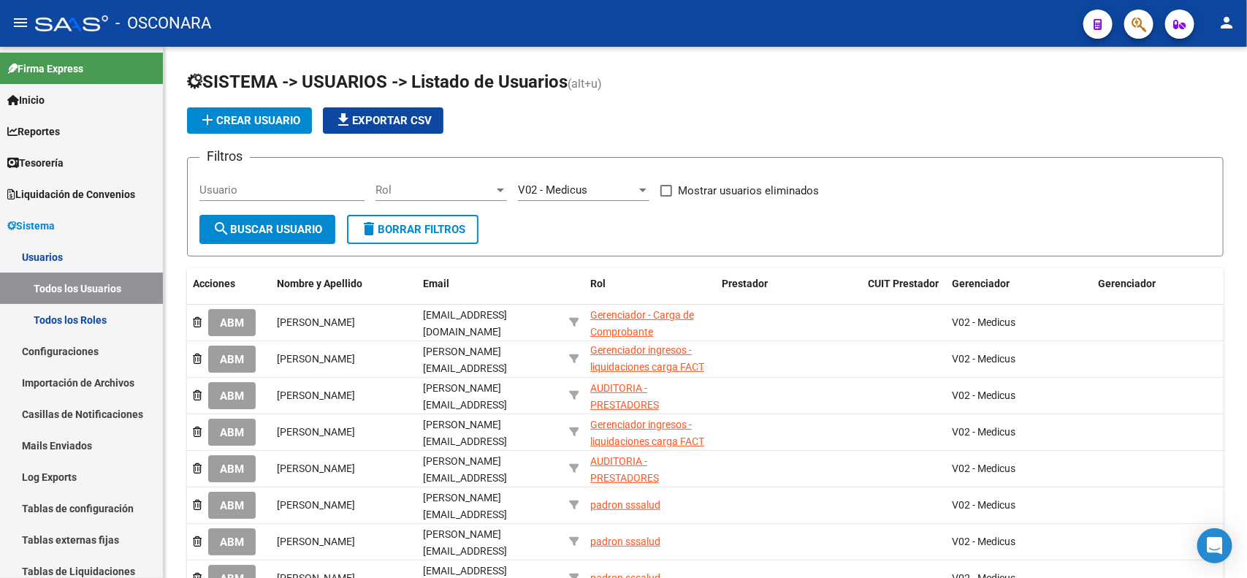
click at [432, 187] on span "Rol" at bounding box center [434, 189] width 118 height 13
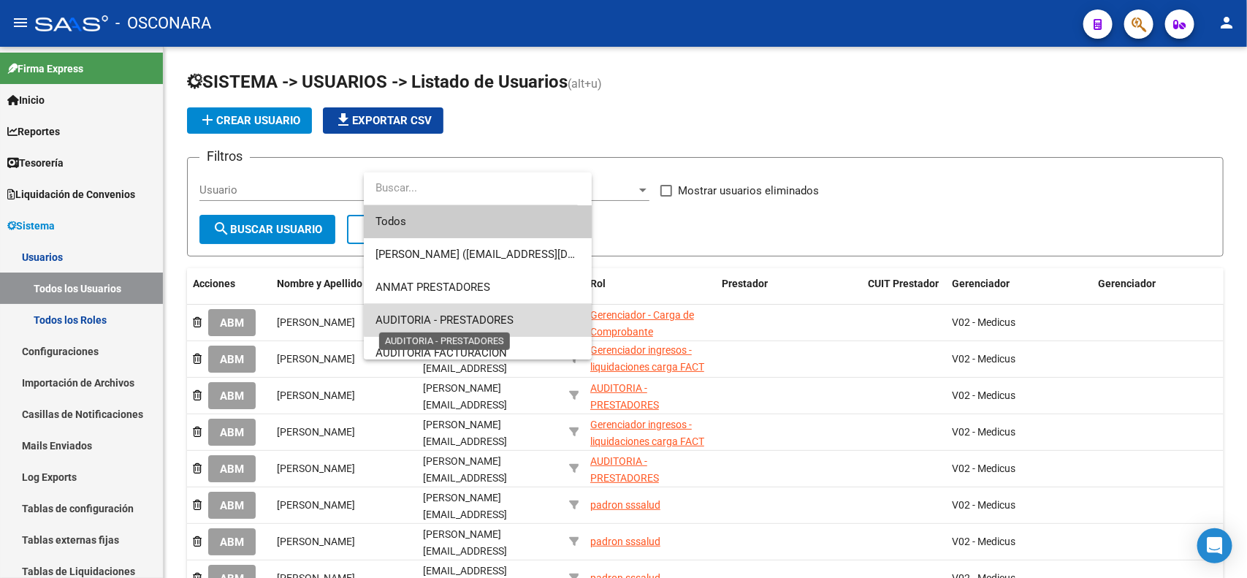
click at [511, 320] on span "AUDITORIA - PRESTADORES" at bounding box center [444, 319] width 138 height 13
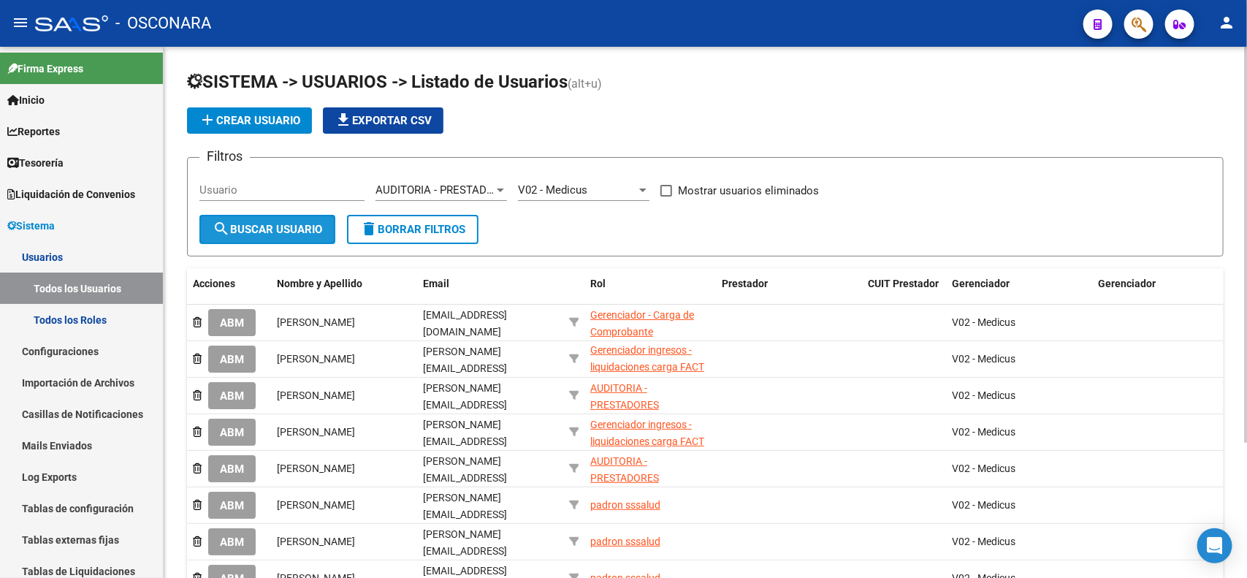
click at [260, 224] on span "search Buscar Usuario" at bounding box center [268, 229] width 110 height 13
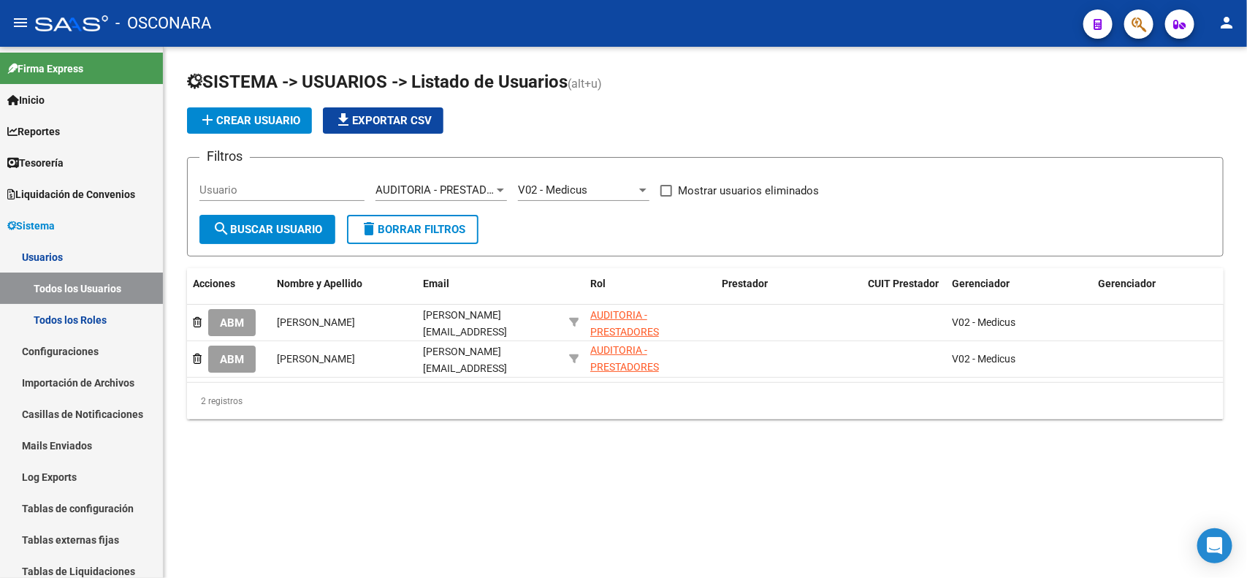
click at [267, 123] on span "add Crear Usuario" at bounding box center [250, 120] width 102 height 13
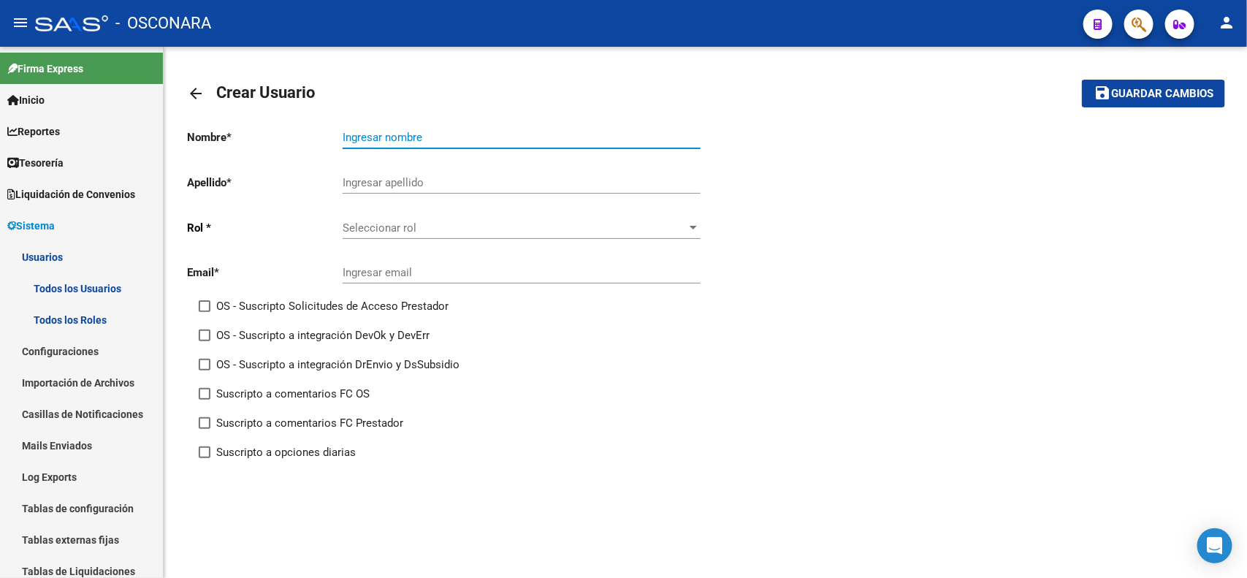
click at [418, 135] on input "Ingresar nombre" at bounding box center [522, 137] width 358 height 13
type input "c"
type input "Caren"
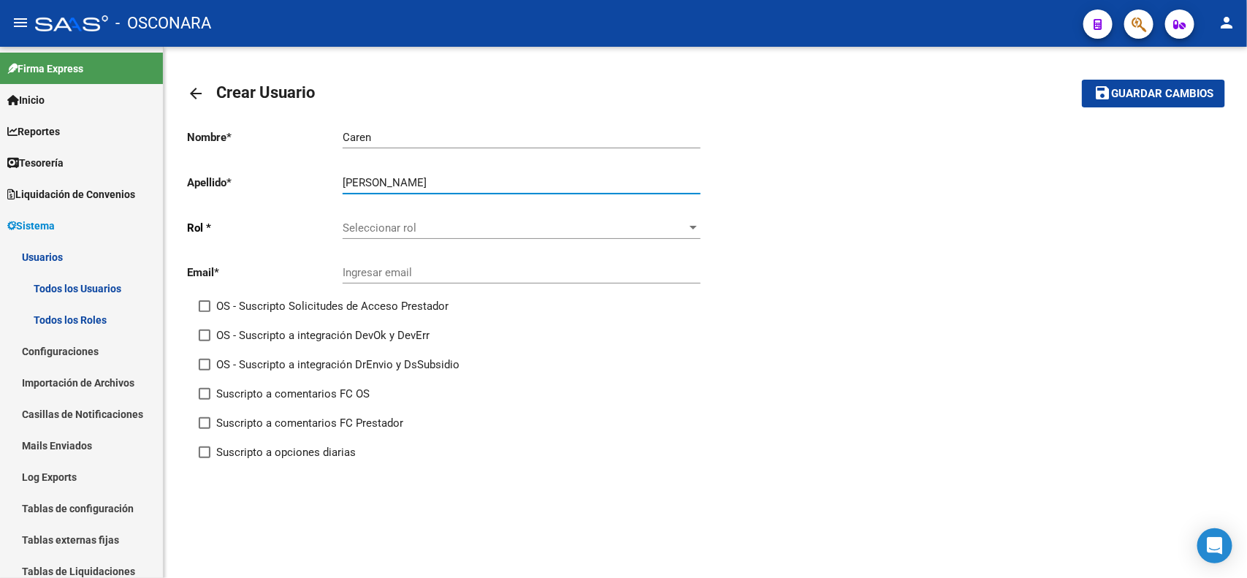
type input "[PERSON_NAME]"
click at [460, 228] on span "Seleccionar rol" at bounding box center [515, 227] width 345 height 13
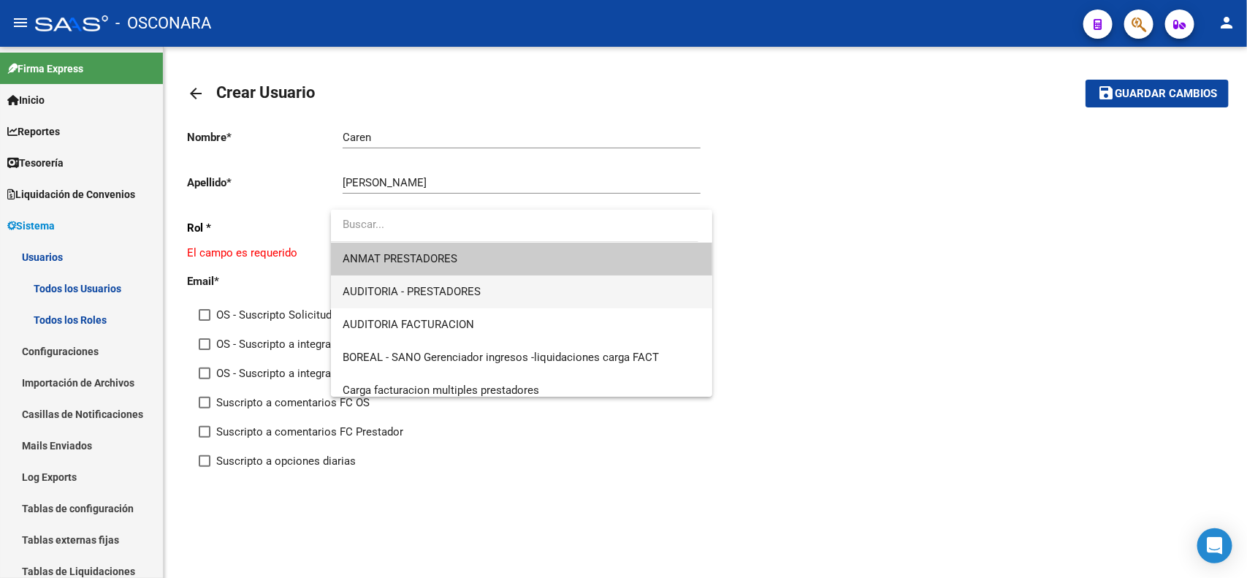
click at [486, 289] on span "AUDITORIA - PRESTADORES" at bounding box center [522, 291] width 358 height 33
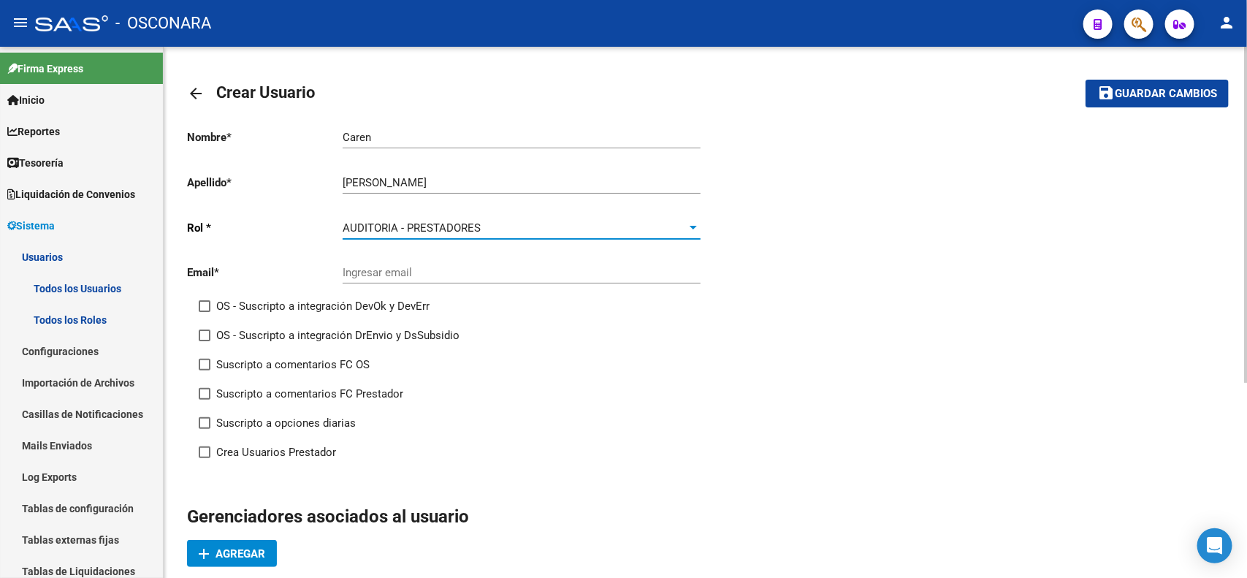
click at [352, 398] on span "Suscripto a comentarios FC Prestador" at bounding box center [309, 394] width 187 height 18
click at [204, 400] on input "Suscripto a comentarios FC Prestador" at bounding box center [204, 400] width 1 height 1
checkbox input "true"
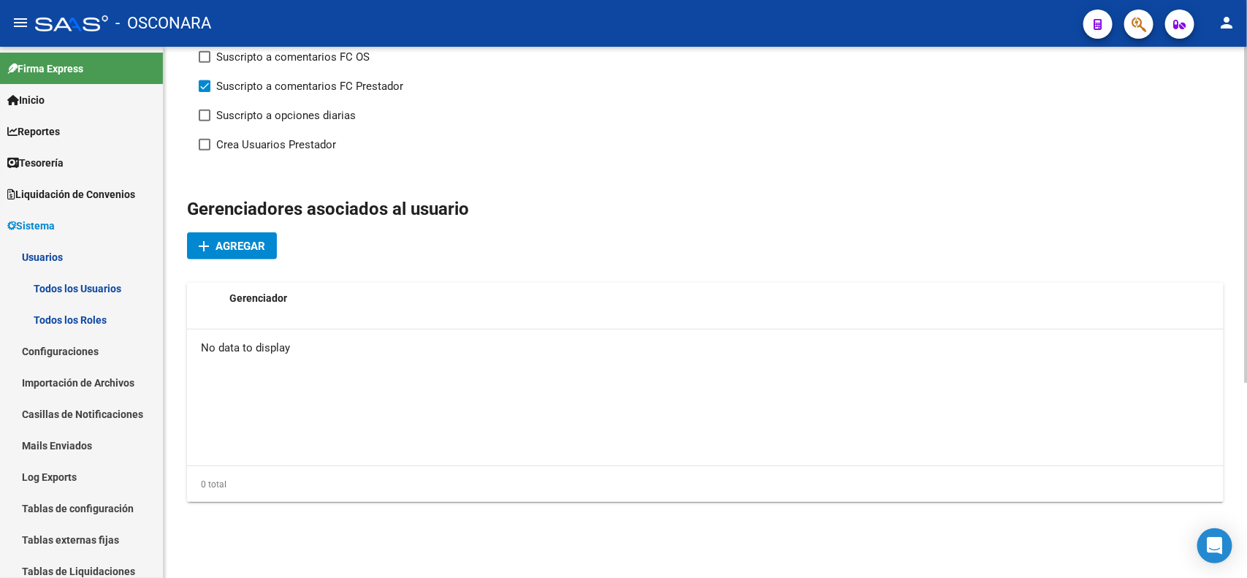
click at [226, 245] on span "Agregar" at bounding box center [240, 246] width 50 height 13
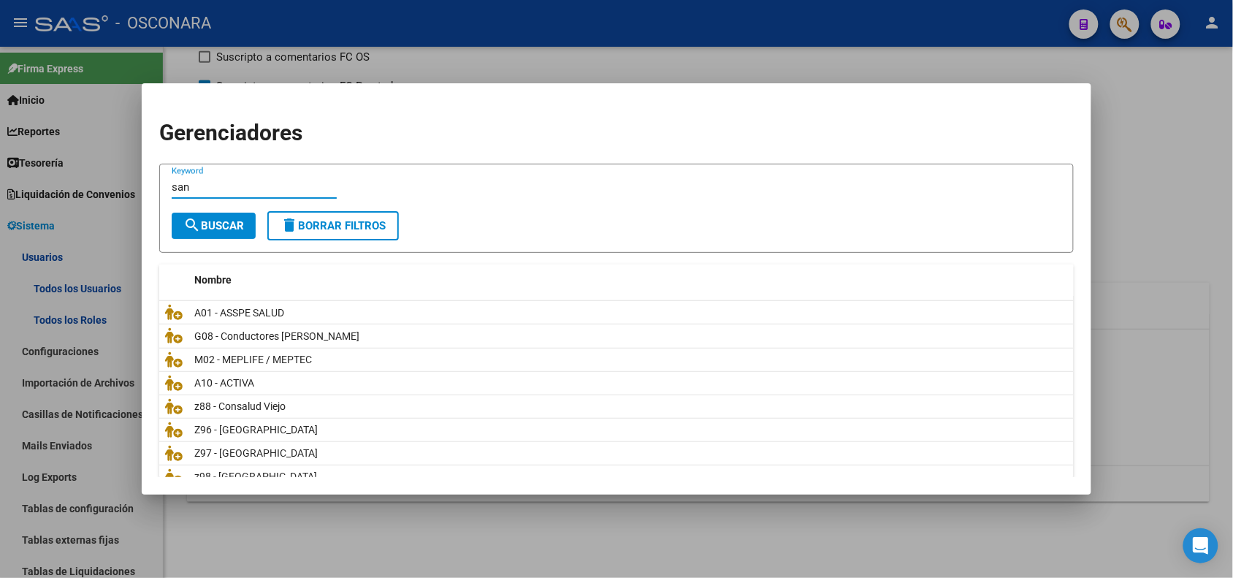
type input "san"
click at [248, 234] on button "search Buscar" at bounding box center [214, 226] width 84 height 26
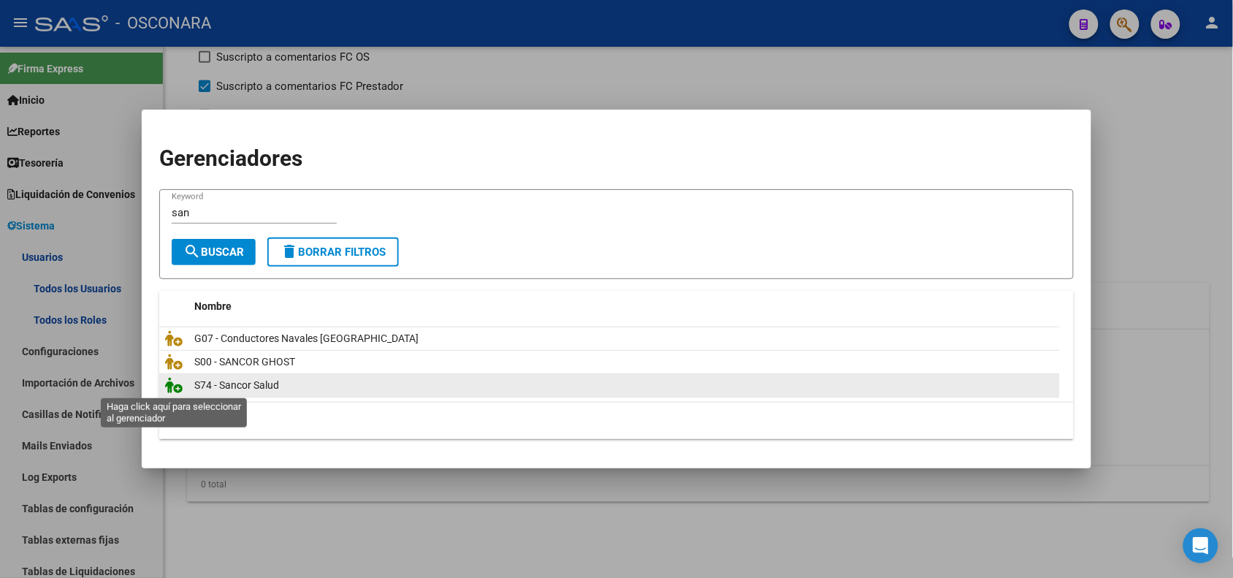
click at [174, 387] on icon at bounding box center [174, 385] width 18 height 16
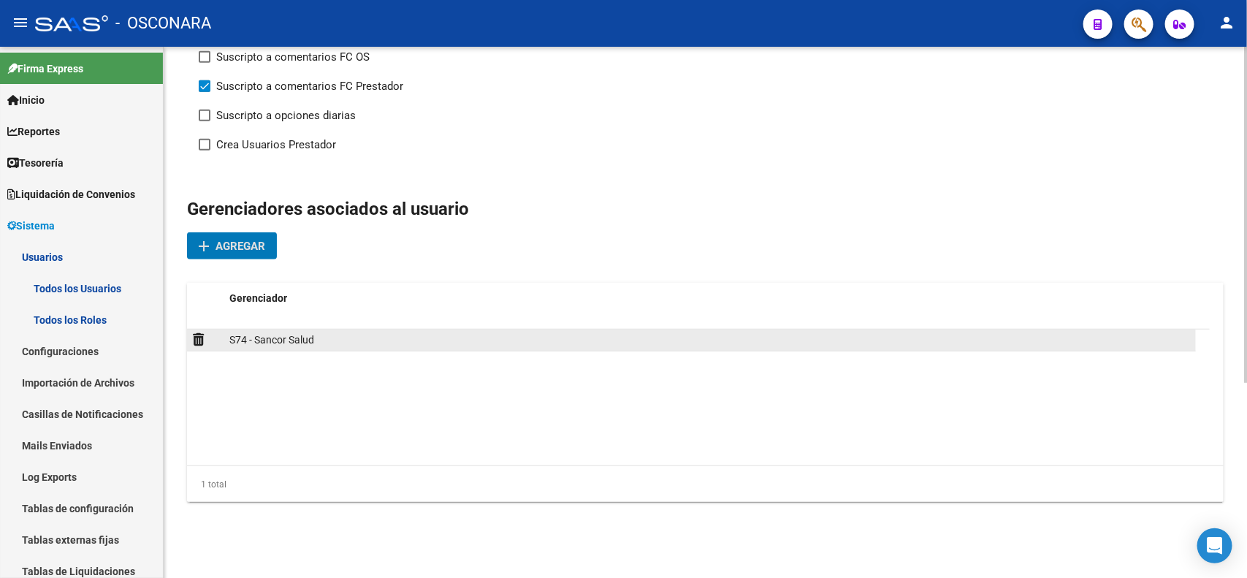
scroll to position [0, 0]
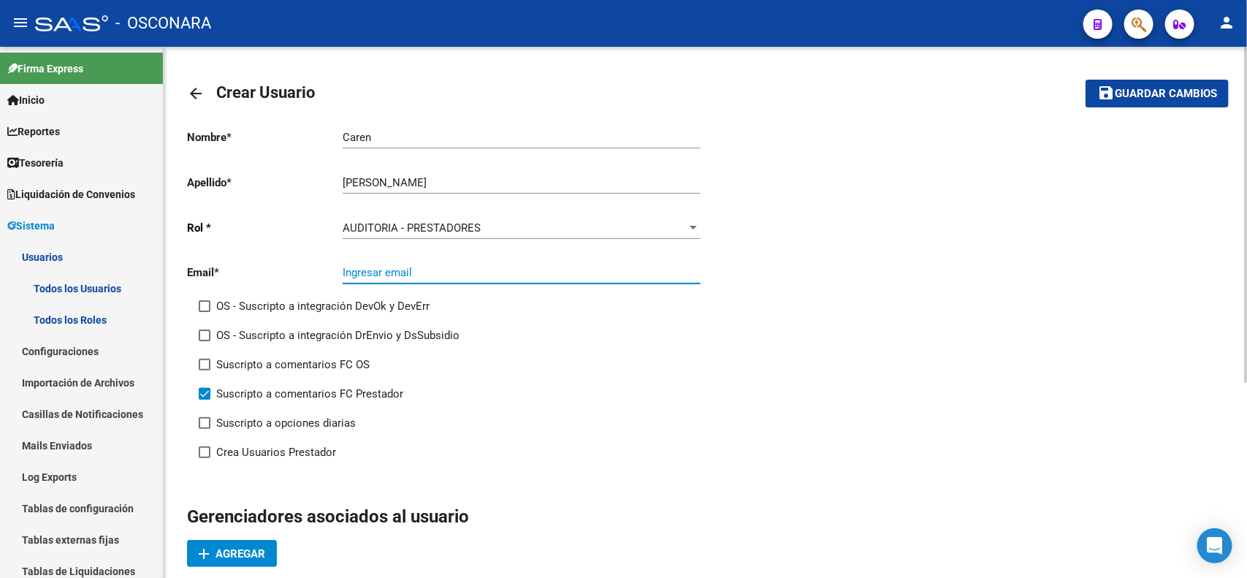
paste input "[EMAIL_ADDRESS][PERSON_NAME][DOMAIN_NAME]"
type input "[EMAIL_ADDRESS][PERSON_NAME][DOMAIN_NAME]"
